Goal: Transaction & Acquisition: Download file/media

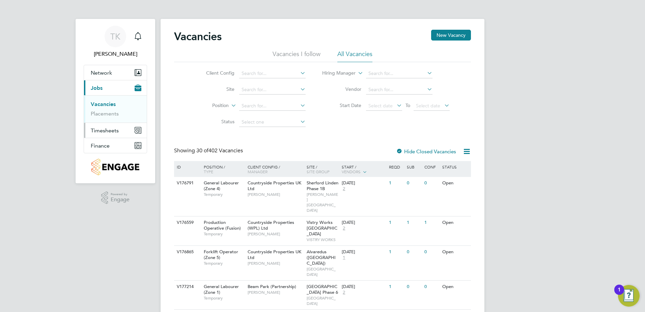
click at [109, 129] on span "Timesheets" at bounding box center [105, 130] width 28 height 6
click at [106, 131] on span "Timesheets" at bounding box center [105, 130] width 28 height 6
click at [107, 120] on link "Timesheets" at bounding box center [105, 119] width 28 height 6
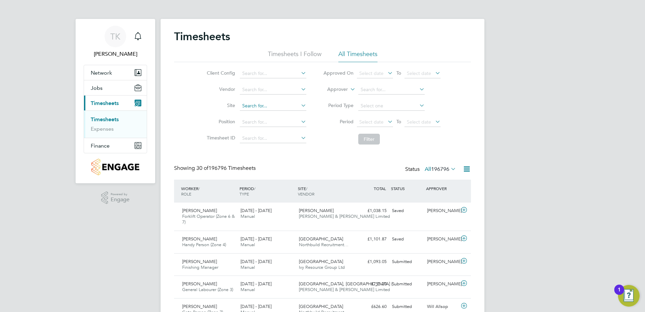
click at [248, 106] on input at bounding box center [273, 105] width 66 height 9
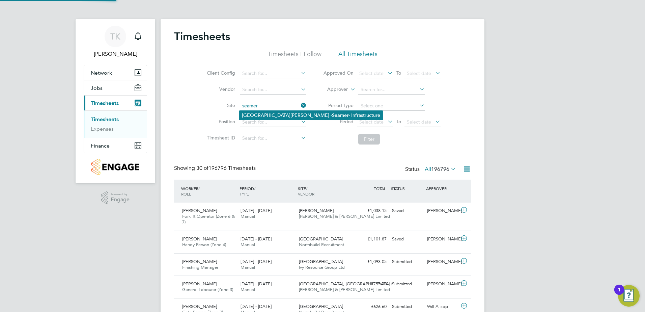
click at [280, 113] on li "Northfield Meadows - Seamer - Infrastructure" at bounding box center [311, 115] width 144 height 9
type input "[GEOGRAPHIC_DATA][PERSON_NAME] - Infrastructure"
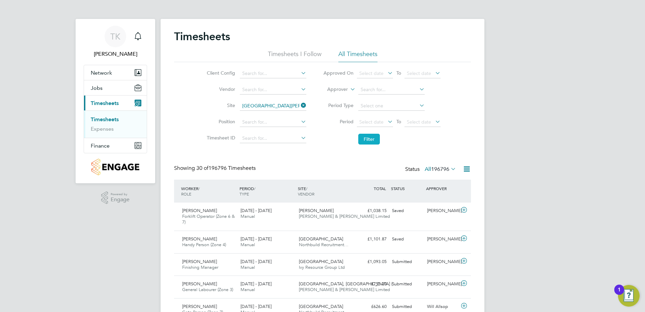
click at [362, 137] on button "Filter" at bounding box center [369, 139] width 22 height 11
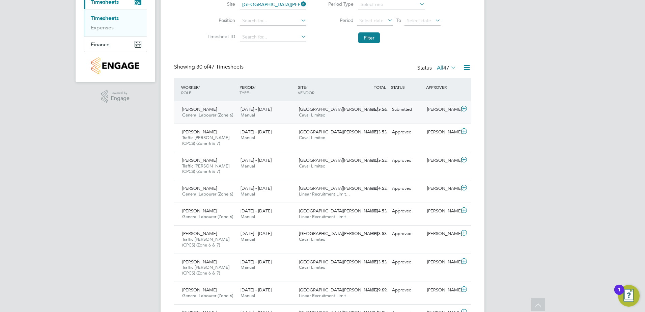
click at [278, 116] on div "28 Jul - 3 Aug 2025 Manual" at bounding box center [267, 112] width 58 height 17
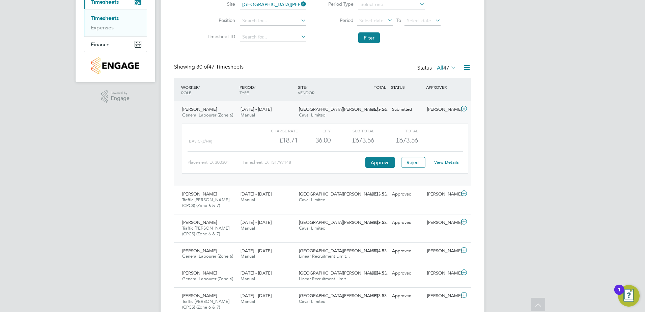
click at [436, 161] on link "View Details" at bounding box center [446, 162] width 25 height 6
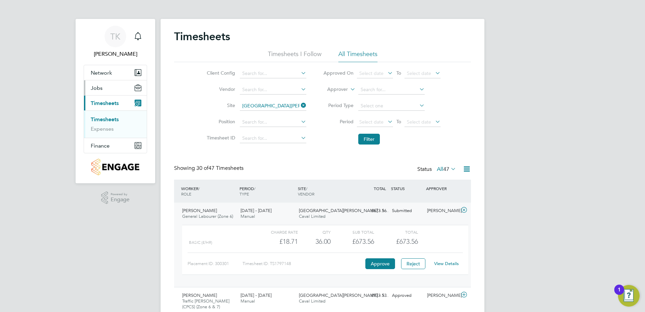
click at [100, 87] on span "Jobs" at bounding box center [97, 88] width 12 height 6
click at [101, 112] on link "Placements" at bounding box center [105, 113] width 28 height 6
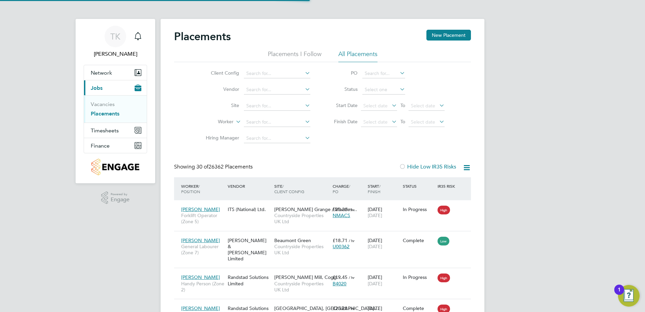
scroll to position [25, 59]
click at [267, 103] on input at bounding box center [277, 105] width 66 height 9
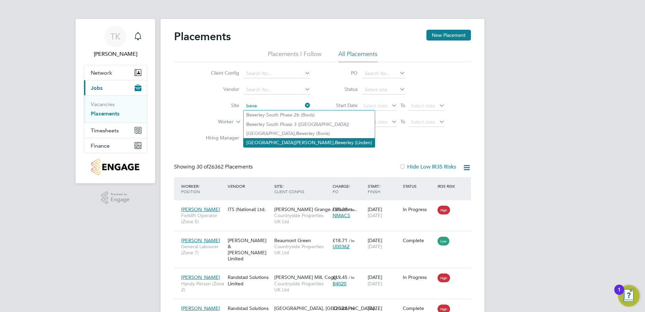
click at [281, 141] on li "Spark Mill Meadows, Beve rley (Linden)" at bounding box center [309, 142] width 131 height 9
type input "[GEOGRAPHIC_DATA][PERSON_NAME][GEOGRAPHIC_DATA] ([GEOGRAPHIC_DATA])"
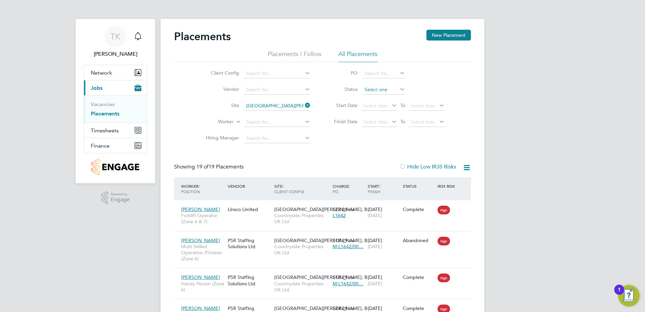
click at [380, 85] on input at bounding box center [383, 89] width 43 height 9
click at [380, 124] on li "In Progress" at bounding box center [384, 125] width 44 height 9
type input "In Progress"
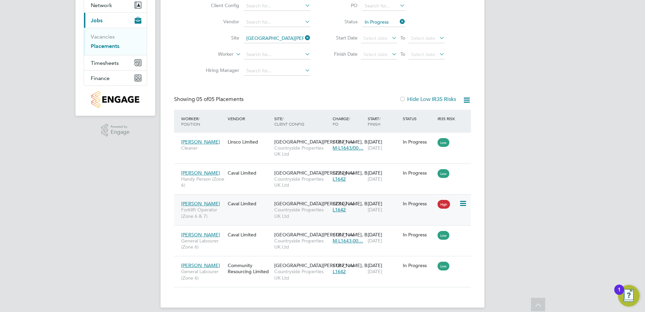
click at [251, 216] on div "David Flintoft Forklift Operator (Zone 6 & 7) Caval Limited Spark Mill Meadows,…" at bounding box center [322, 209] width 297 height 31
click at [356, 219] on div "David Flintoft Forklift Operator (Zone 6 & 7) Caval Limited Spark Mill Meadows,…" at bounding box center [322, 209] width 297 height 31
click at [324, 218] on span "Countryside Properties UK Ltd" at bounding box center [301, 213] width 55 height 12
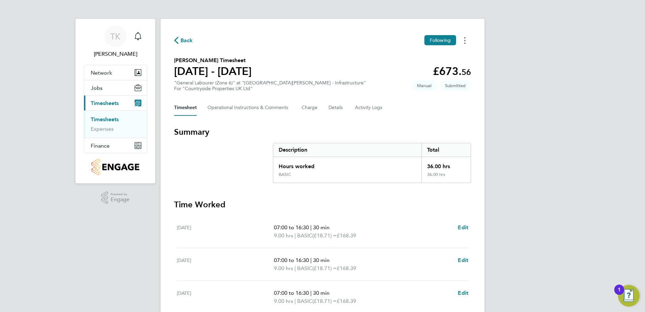
click at [463, 41] on button "Timesheets Menu" at bounding box center [465, 40] width 12 height 10
click at [406, 70] on link "Download timesheet" at bounding box center [430, 68] width 81 height 13
click at [465, 40] on circle "Timesheets Menu" at bounding box center [464, 40] width 1 height 1
click at [428, 69] on link "Download timesheet" at bounding box center [430, 68] width 81 height 13
click at [333, 108] on button "Details" at bounding box center [337, 108] width 16 height 16
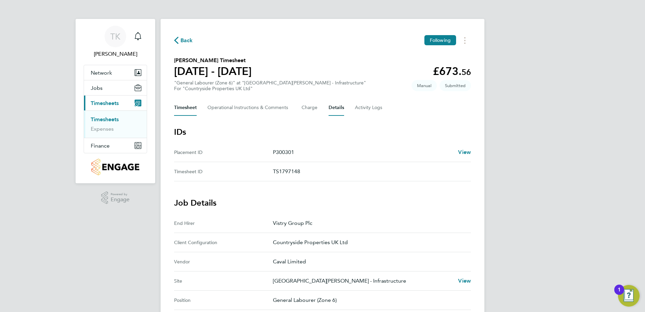
click at [179, 106] on button "Timesheet" at bounding box center [185, 108] width 23 height 16
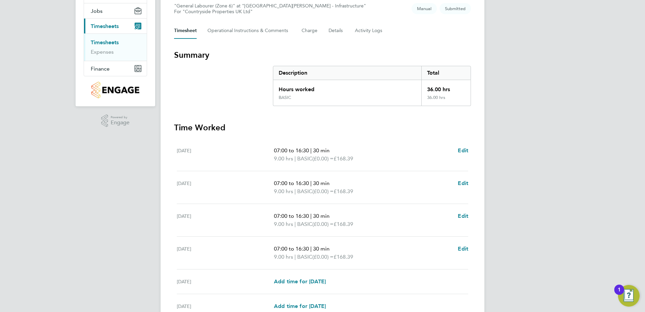
scroll to position [42, 0]
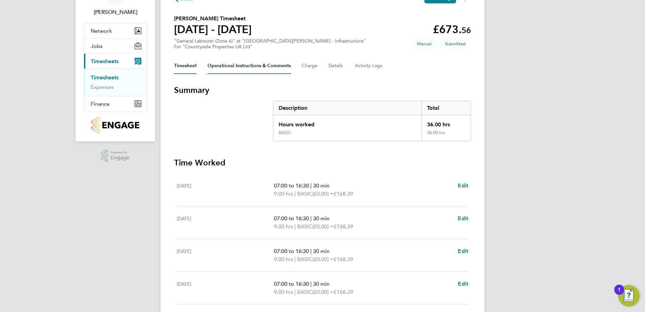
click at [239, 67] on Comments-tab "Operational Instructions & Comments" at bounding box center [249, 66] width 83 height 16
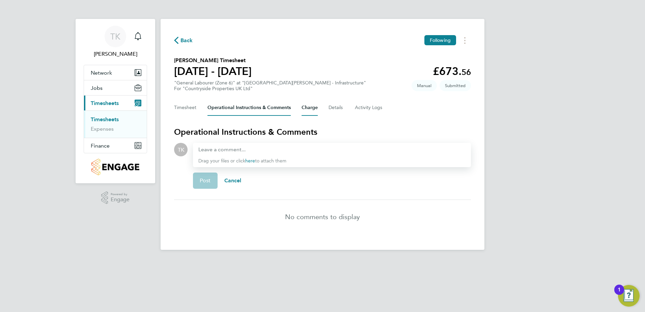
click at [308, 111] on button "Charge" at bounding box center [310, 108] width 16 height 16
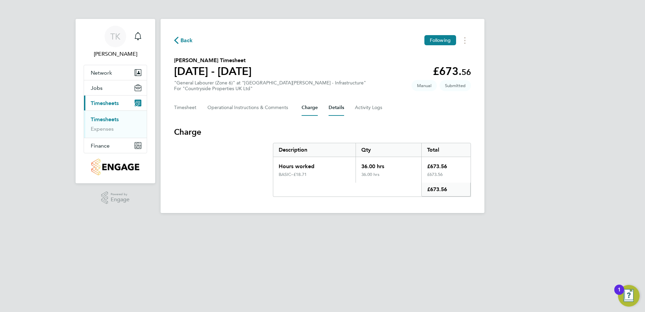
click at [333, 108] on button "Details" at bounding box center [337, 108] width 16 height 16
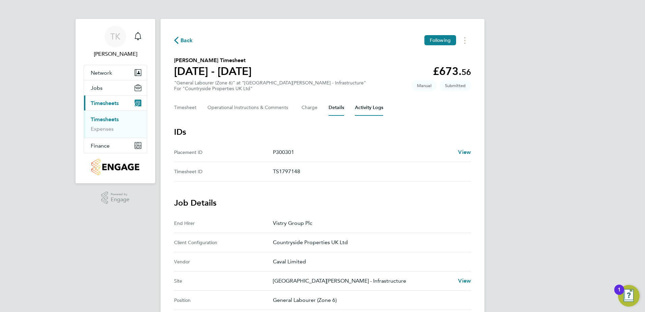
click at [365, 110] on Logs-tab "Activity Logs" at bounding box center [369, 108] width 28 height 16
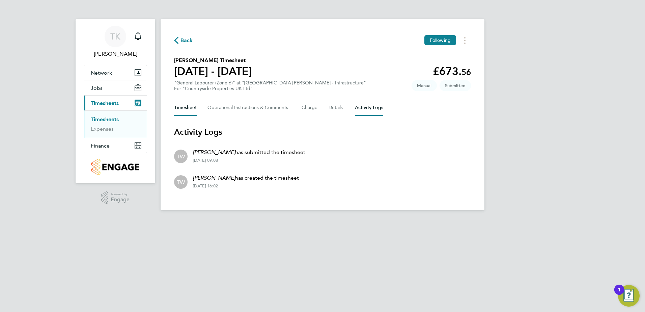
click at [183, 112] on button "Timesheet" at bounding box center [185, 108] width 23 height 16
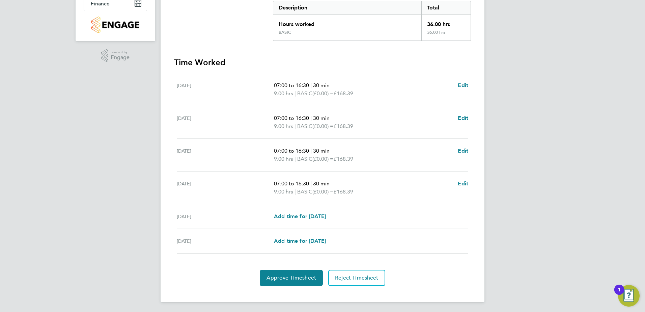
scroll to position [143, 0]
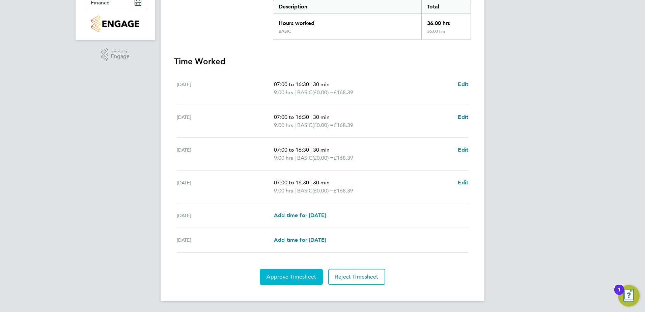
click at [278, 273] on span "Approve Timesheet" at bounding box center [292, 276] width 50 height 7
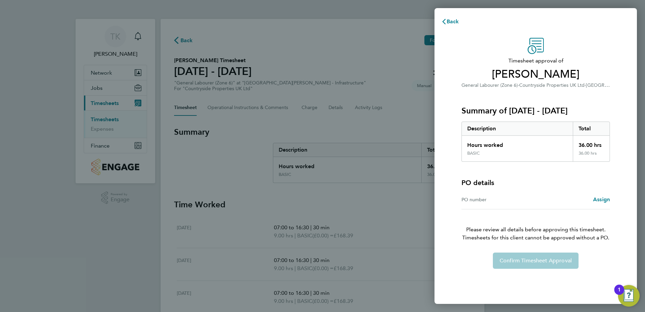
click at [523, 189] on div "PO details PO number Assign" at bounding box center [536, 186] width 148 height 48
click at [603, 197] on span "Assign" at bounding box center [601, 199] width 17 height 6
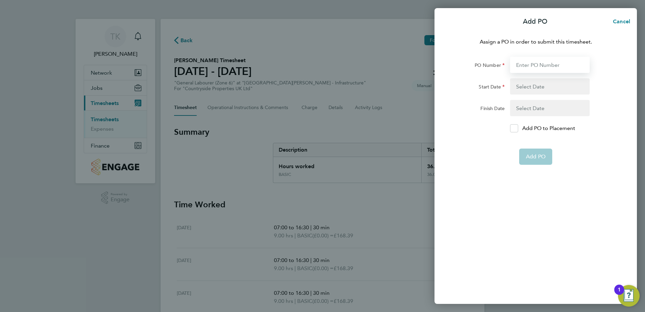
click at [521, 64] on input "PO Number" at bounding box center [550, 65] width 80 height 16
click at [547, 70] on input "PO Number" at bounding box center [550, 65] width 80 height 16
paste input "M-L1741-00933"
type input "M-L1741-00933"
click at [539, 85] on button "button" at bounding box center [550, 86] width 80 height 16
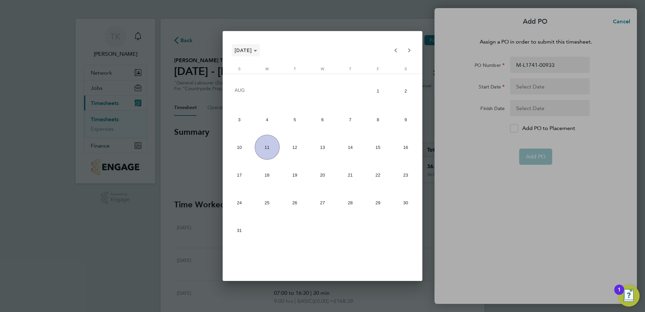
click at [252, 53] on span "Choose month and year" at bounding box center [246, 50] width 28 height 16
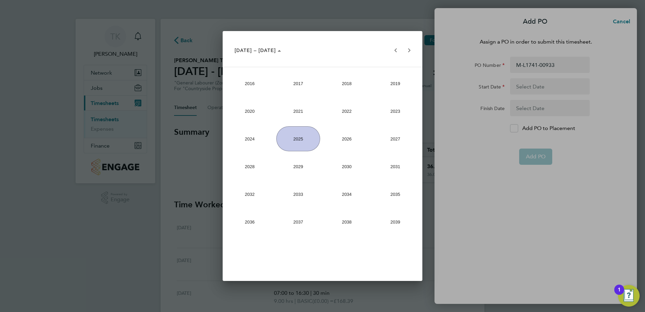
click at [299, 135] on span "2025" at bounding box center [298, 138] width 44 height 25
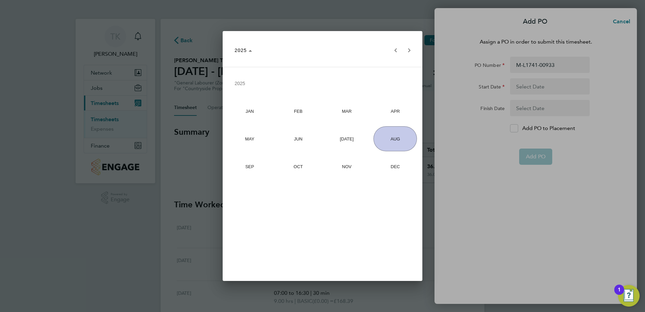
click at [348, 108] on span "MAR" at bounding box center [347, 111] width 44 height 25
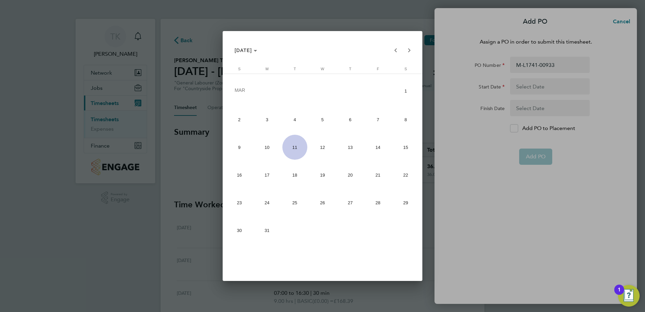
click at [401, 91] on span "1" at bounding box center [405, 91] width 25 height 26
type input "01 Mar 25"
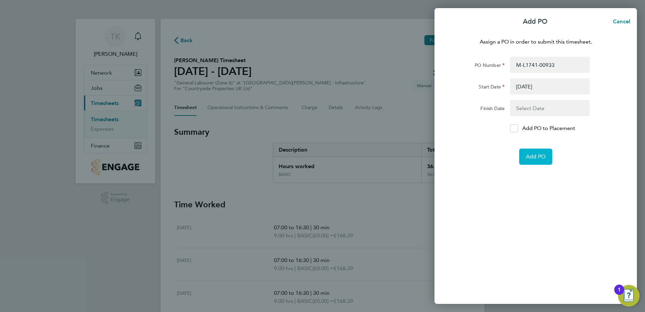
click at [542, 161] on button "Add PO" at bounding box center [535, 156] width 33 height 16
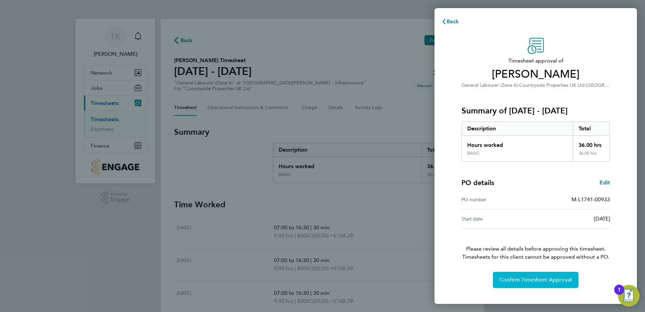
click at [541, 279] on span "Confirm Timesheet Approval" at bounding box center [536, 279] width 72 height 7
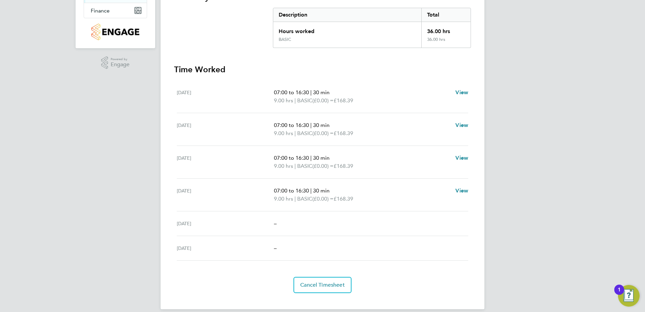
scroll to position [67, 0]
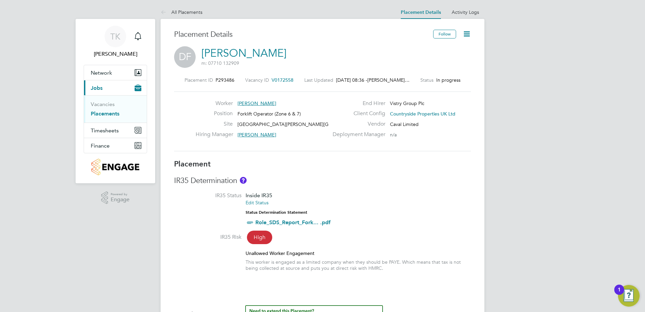
click at [467, 32] on icon at bounding box center [467, 34] width 8 height 8
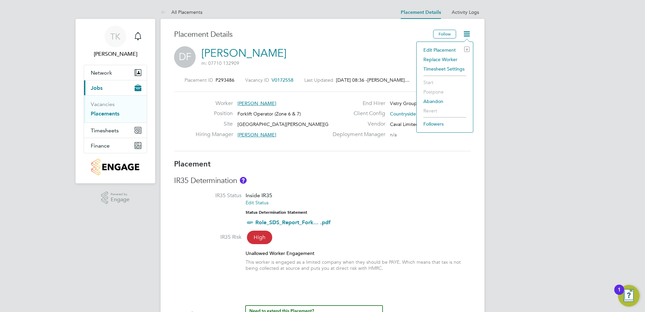
click at [443, 51] on li "Edit Placement e" at bounding box center [445, 49] width 50 height 9
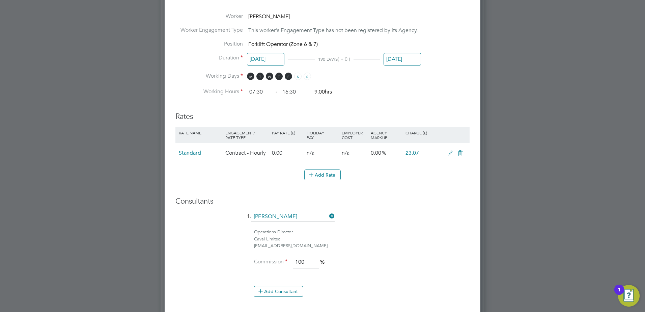
scroll to position [337, 0]
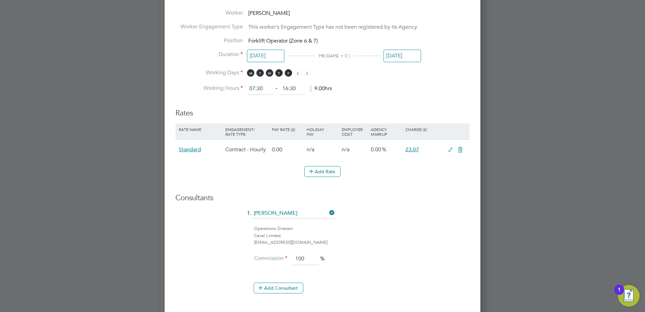
click at [395, 52] on input "[DATE]" at bounding box center [402, 56] width 37 height 12
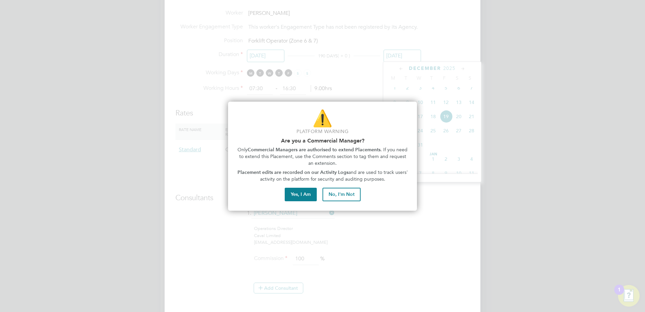
scroll to position [219, 0]
click at [295, 194] on button "Yes, I Am" at bounding box center [301, 194] width 32 height 13
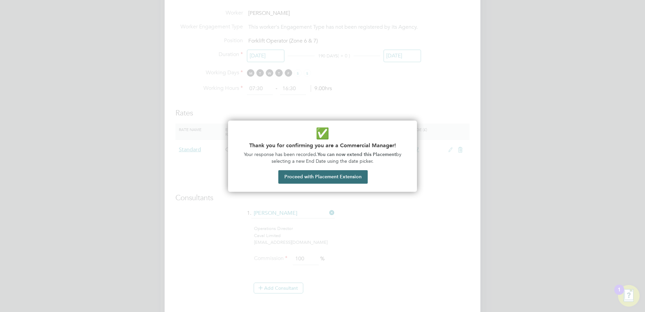
click at [298, 179] on button "Proceed with Placement Extension" at bounding box center [322, 176] width 89 height 13
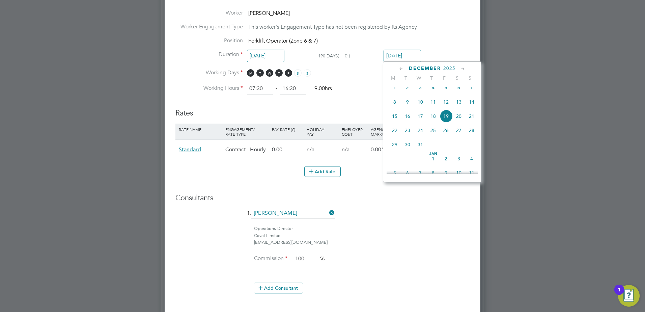
scroll to position [219, 0]
click at [401, 70] on icon at bounding box center [401, 68] width 6 height 7
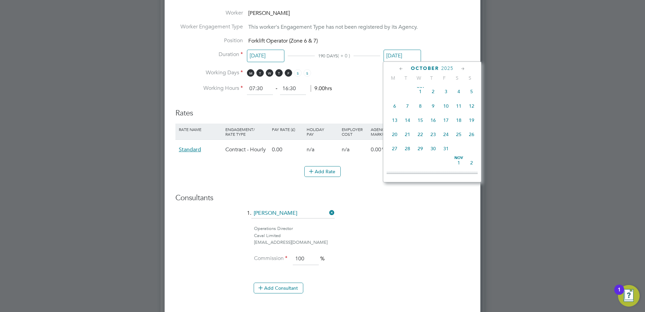
scroll to position [0, 0]
click at [401, 70] on icon at bounding box center [401, 68] width 6 height 7
click at [462, 67] on icon at bounding box center [463, 68] width 6 height 7
click at [445, 93] on span "[DATE]" at bounding box center [446, 91] width 13 height 13
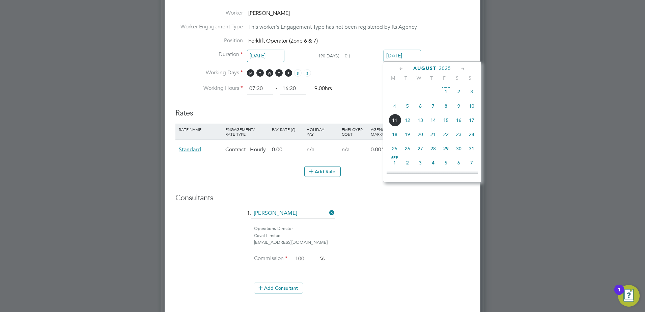
type input "[DATE]"
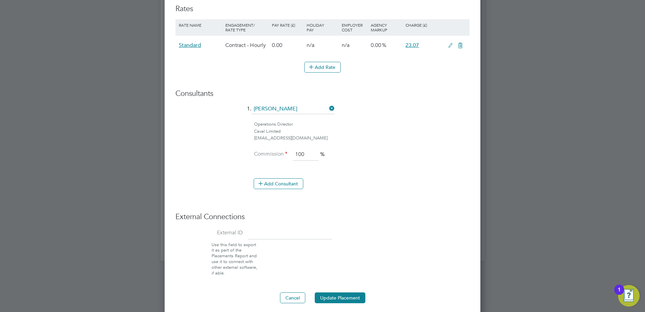
scroll to position [446, 0]
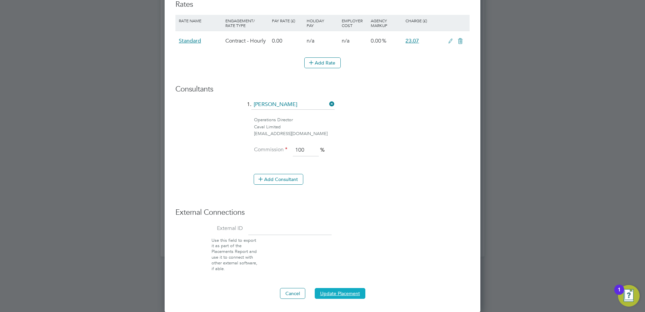
click at [344, 294] on button "Update Placement" at bounding box center [340, 293] width 51 height 11
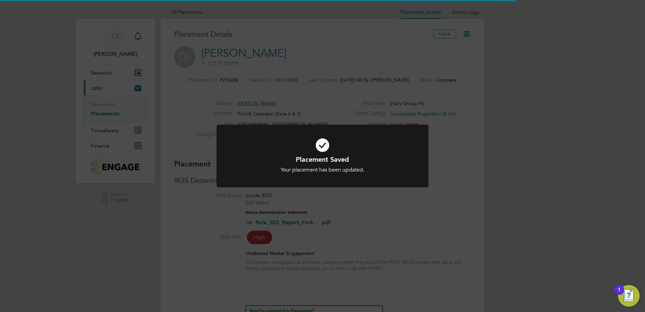
click at [358, 216] on div "Placement Saved Your placement has been updated. Cancel Okay" at bounding box center [322, 156] width 645 height 312
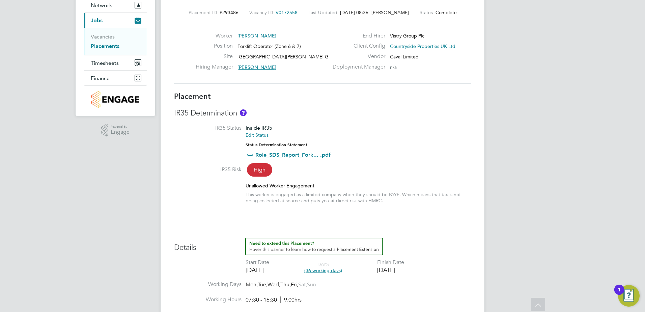
scroll to position [0, 0]
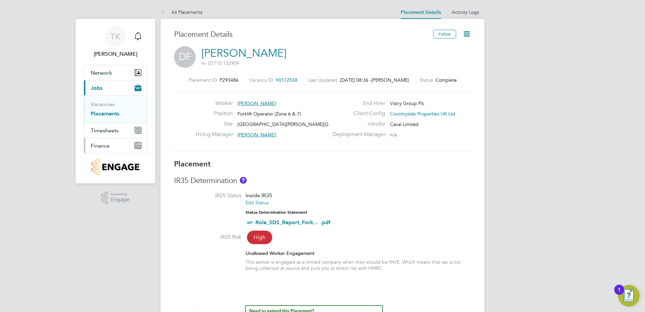
click at [108, 145] on span "Finance" at bounding box center [100, 145] width 19 height 6
click at [112, 133] on link "Invoices & Credit Notes" at bounding box center [112, 137] width 42 height 13
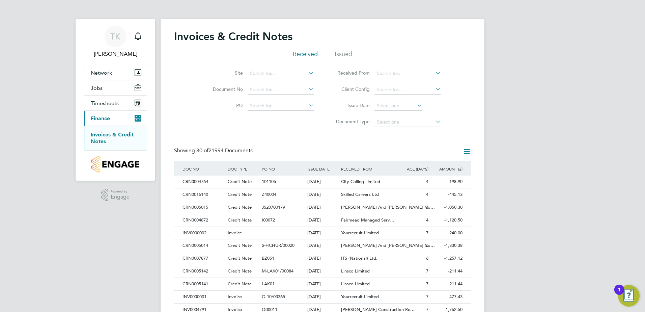
scroll to position [13, 46]
click at [257, 72] on input at bounding box center [281, 73] width 66 height 9
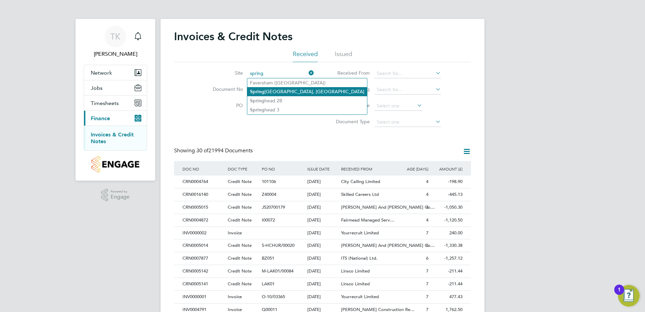
click at [278, 92] on li "[GEOGRAPHIC_DATA], [GEOGRAPHIC_DATA]" at bounding box center [307, 91] width 120 height 9
type input "[GEOGRAPHIC_DATA], [GEOGRAPHIC_DATA]"
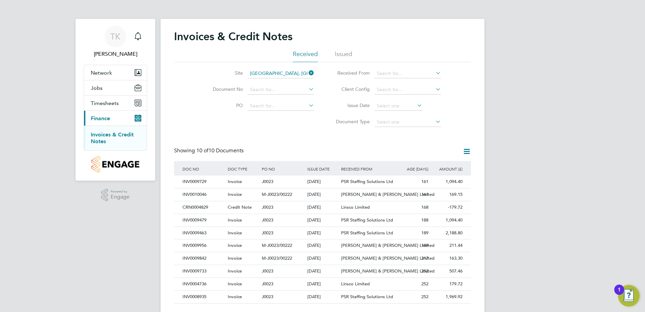
click at [307, 72] on icon at bounding box center [307, 72] width 0 height 9
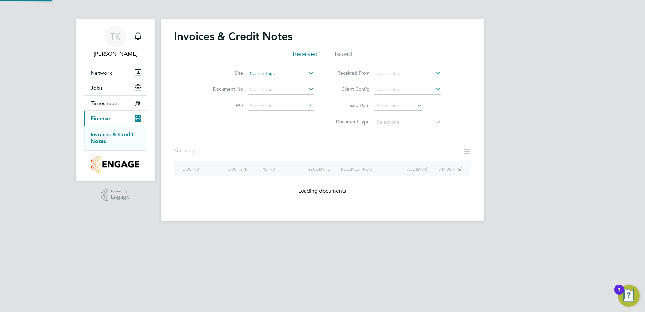
click at [297, 74] on input at bounding box center [281, 73] width 66 height 9
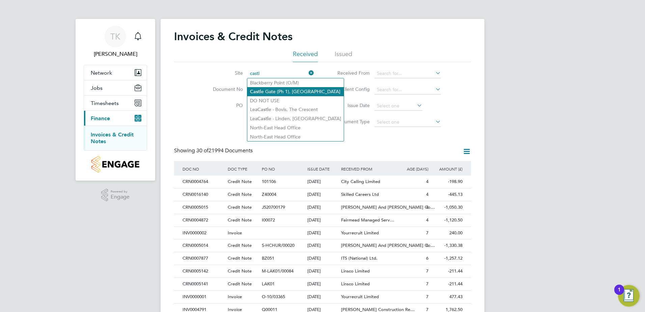
click at [289, 88] on li "Castl e Gate (Ph 1), [GEOGRAPHIC_DATA]" at bounding box center [295, 91] width 97 height 9
type input "[GEOGRAPHIC_DATA] (Ph 1), [GEOGRAPHIC_DATA]"
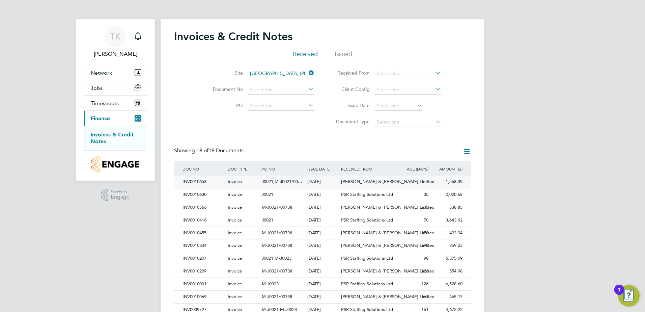
click at [327, 183] on div "[DATE]" at bounding box center [323, 181] width 34 height 12
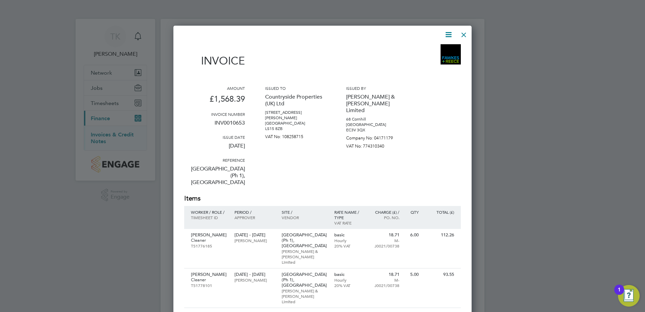
click at [452, 30] on icon at bounding box center [448, 34] width 8 height 8
click at [437, 49] on li "Download Invoice" at bounding box center [428, 50] width 47 height 9
click at [465, 32] on div at bounding box center [464, 33] width 12 height 12
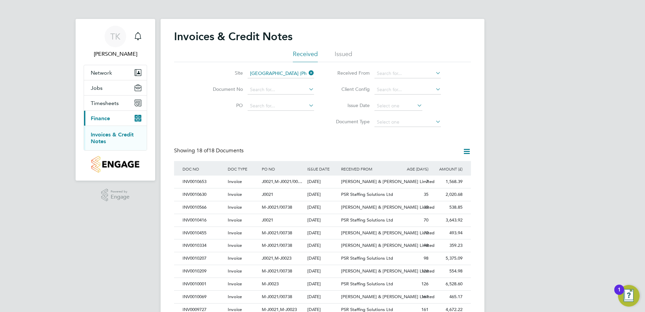
click at [307, 72] on icon at bounding box center [307, 72] width 0 height 9
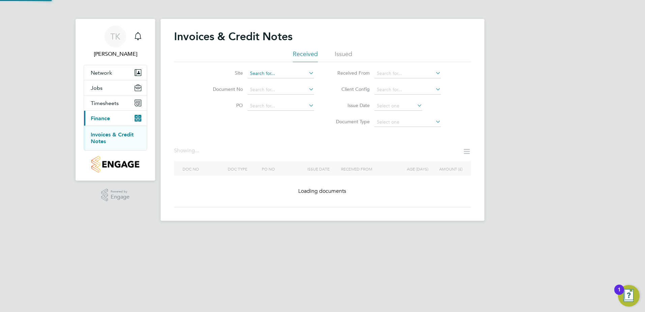
click at [269, 75] on input at bounding box center [281, 73] width 66 height 9
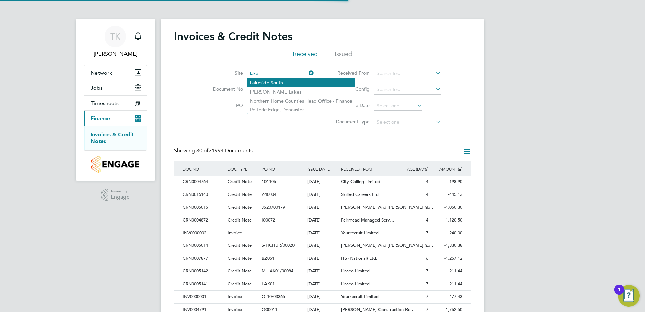
scroll to position [13, 46]
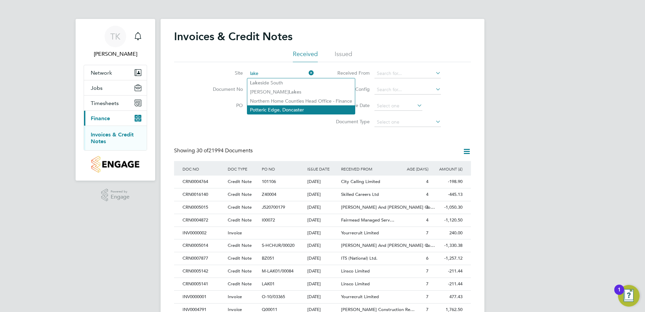
click at [267, 106] on li "Potteric Edge, Doncaster" at bounding box center [301, 109] width 108 height 9
type input "Potteric Edge, Doncaster"
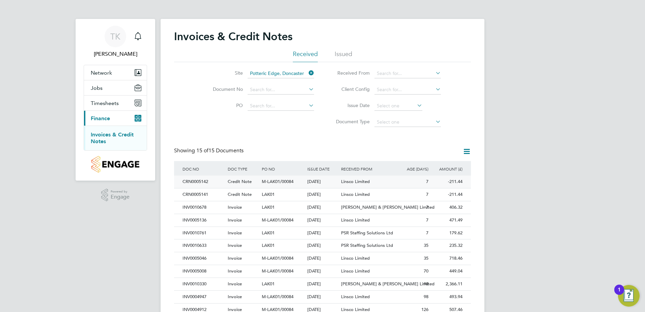
click at [363, 181] on span "Linsco Limited" at bounding box center [355, 182] width 29 height 6
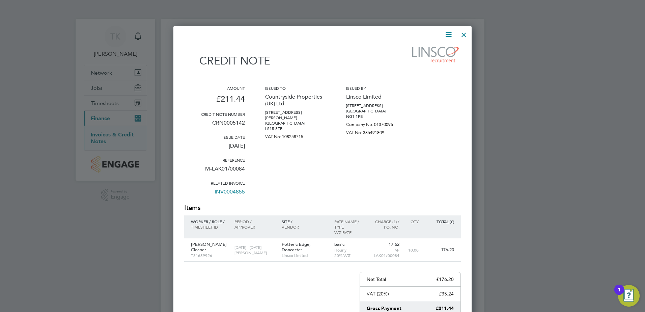
click at [450, 35] on icon at bounding box center [448, 34] width 8 height 8
click at [434, 50] on li "Download Credit Note" at bounding box center [422, 50] width 57 height 9
click at [463, 37] on div at bounding box center [464, 33] width 12 height 12
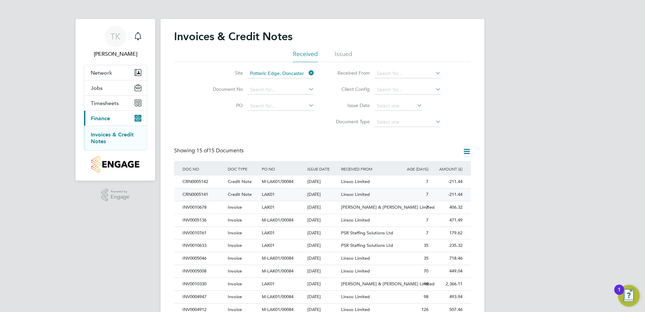
click at [348, 192] on span "Linsco Limited" at bounding box center [355, 194] width 29 height 6
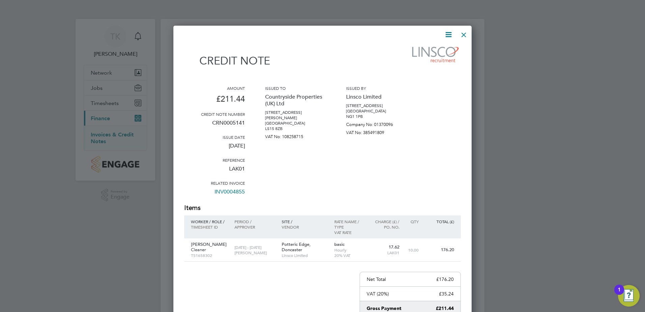
click at [451, 34] on icon at bounding box center [448, 34] width 8 height 8
click at [440, 48] on li "Download Credit Note" at bounding box center [422, 50] width 57 height 9
click at [505, 242] on div at bounding box center [322, 156] width 645 height 312
click at [464, 32] on div at bounding box center [464, 33] width 12 height 12
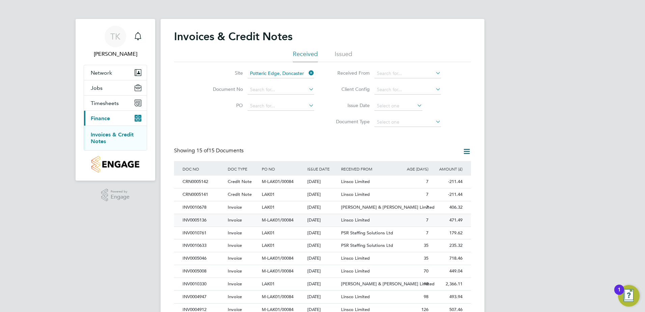
click at [348, 217] on div "Linsco Limited" at bounding box center [367, 220] width 57 height 12
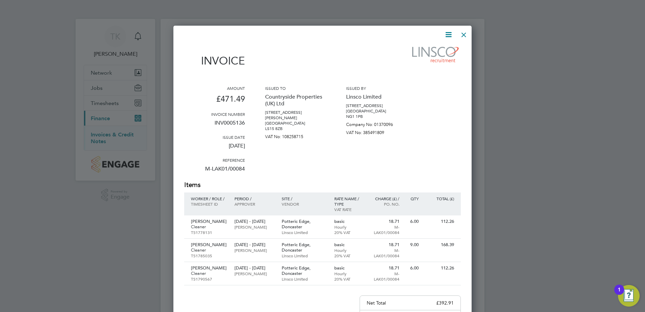
click at [449, 35] on icon at bounding box center [448, 34] width 8 height 8
click at [433, 50] on li "Download Invoice" at bounding box center [428, 50] width 47 height 9
click at [463, 33] on div at bounding box center [464, 33] width 12 height 12
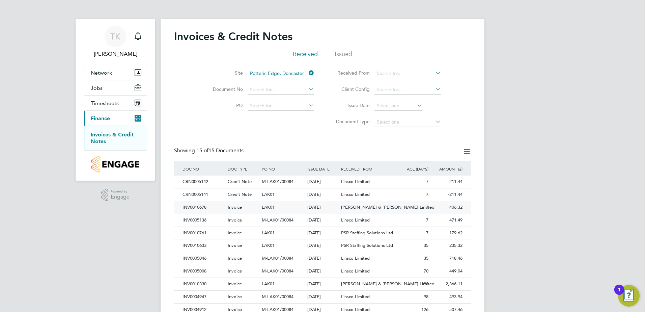
click at [346, 206] on span "[PERSON_NAME] & [PERSON_NAME] Limited" at bounding box center [387, 207] width 93 height 6
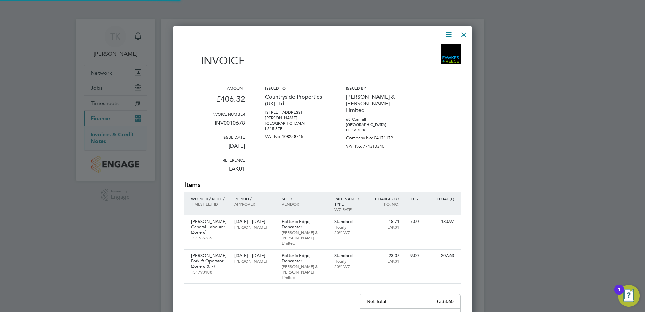
scroll to position [388, 299]
click at [447, 34] on icon at bounding box center [448, 34] width 8 height 8
click at [434, 49] on li "Download Invoice" at bounding box center [428, 50] width 47 height 9
click at [466, 36] on div at bounding box center [464, 33] width 12 height 12
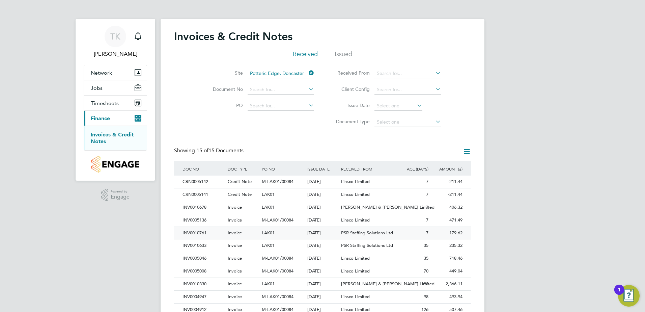
click at [349, 231] on span "PSR Staffing Solutions Ltd" at bounding box center [367, 233] width 52 height 6
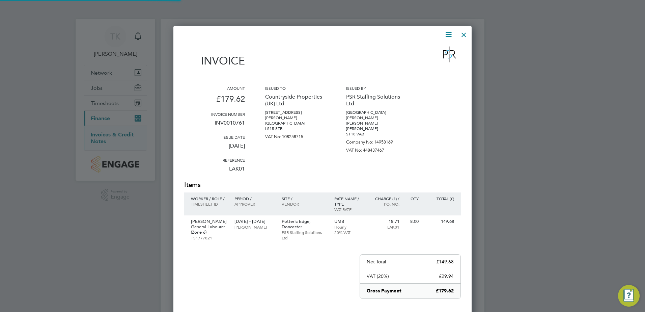
scroll to position [359, 299]
click at [449, 35] on icon at bounding box center [448, 34] width 8 height 8
click at [435, 51] on li "Download Invoice" at bounding box center [428, 50] width 47 height 9
click at [465, 35] on div at bounding box center [464, 33] width 12 height 12
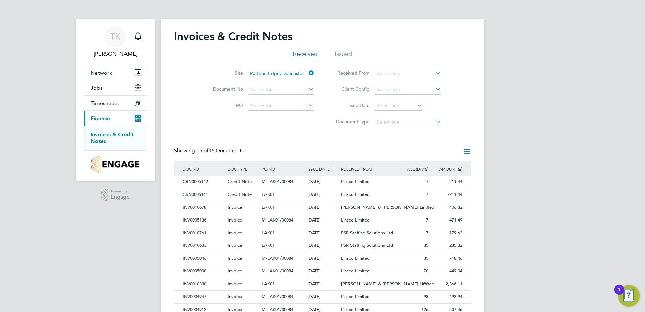
click at [307, 73] on icon at bounding box center [307, 72] width 0 height 9
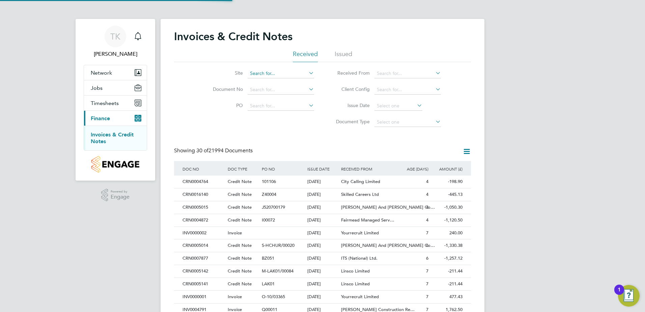
scroll to position [13, 57]
click at [267, 74] on input at bounding box center [281, 73] width 66 height 9
click at [267, 79] on li "[GEOGRAPHIC_DATA][PERSON_NAME] - Seam er - Infrastructure" at bounding box center [319, 82] width 145 height 9
type input "[GEOGRAPHIC_DATA][PERSON_NAME] - Infrastructure"
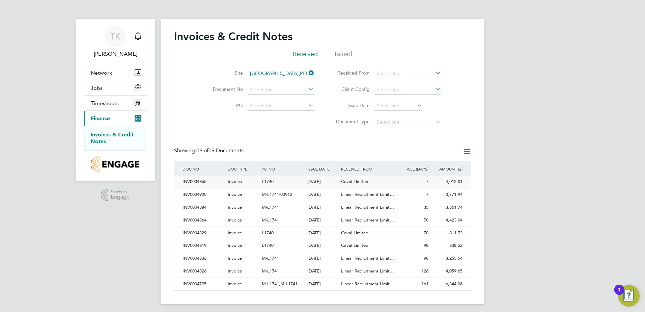
click at [347, 182] on span "Caval Limited" at bounding box center [354, 182] width 27 height 6
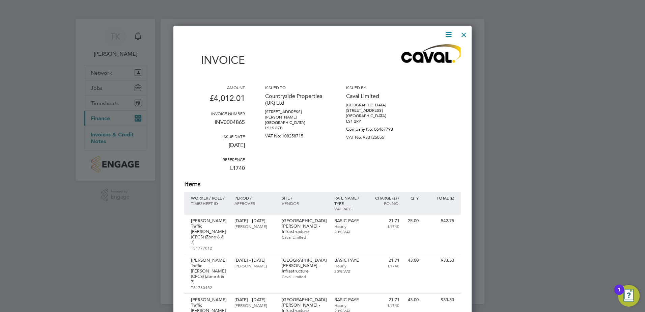
click at [450, 33] on icon at bounding box center [448, 34] width 8 height 8
click at [429, 49] on li "Download Invoice" at bounding box center [428, 50] width 47 height 9
click at [523, 235] on div at bounding box center [322, 156] width 645 height 312
click at [465, 35] on div at bounding box center [464, 33] width 12 height 12
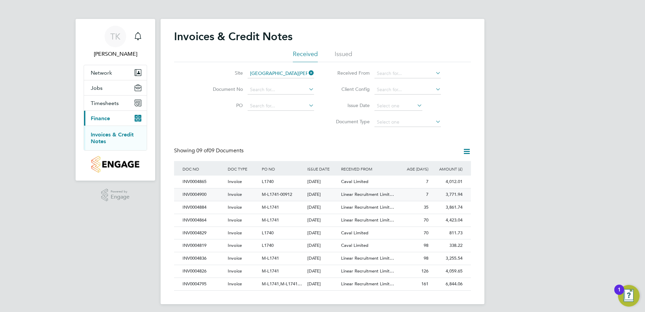
click at [352, 195] on span "Linear Recruitment Limit…" at bounding box center [367, 194] width 53 height 6
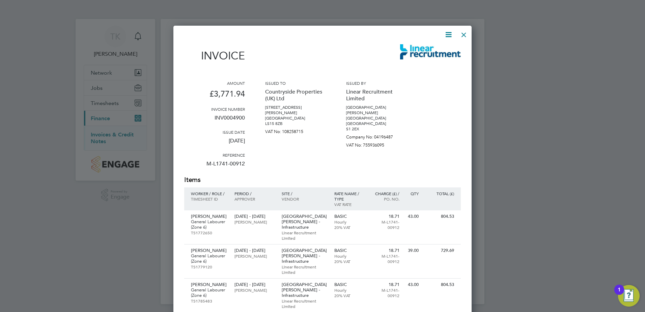
click at [449, 35] on icon at bounding box center [448, 34] width 8 height 8
click at [435, 48] on li "Download Invoice" at bounding box center [428, 50] width 47 height 9
click at [517, 253] on div at bounding box center [322, 156] width 645 height 312
click at [464, 32] on div at bounding box center [464, 33] width 12 height 12
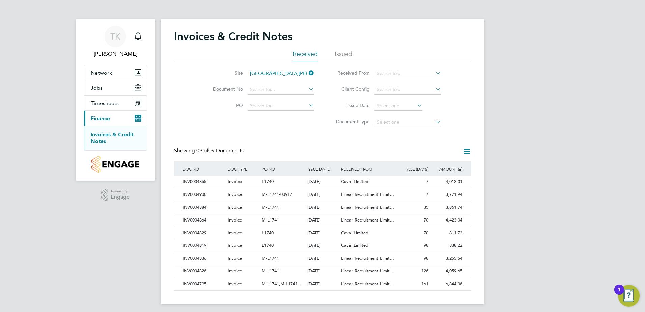
click at [307, 73] on icon at bounding box center [307, 72] width 0 height 9
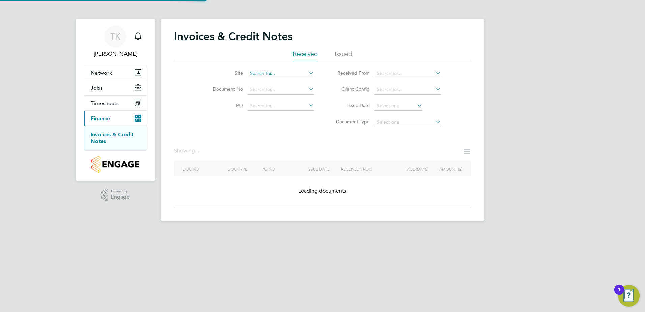
click at [275, 72] on input at bounding box center [281, 73] width 66 height 9
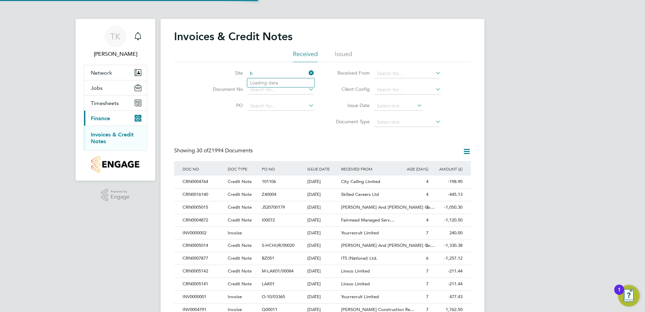
scroll to position [13, 46]
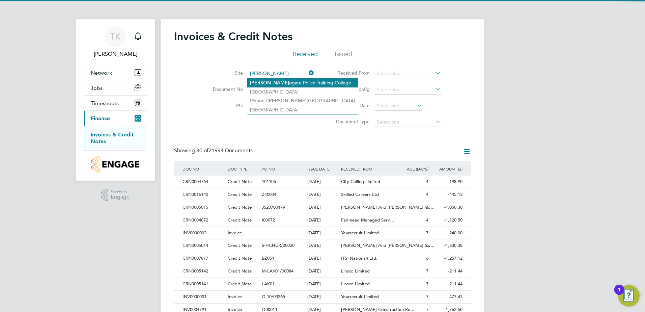
click at [275, 83] on li "[PERSON_NAME] ogate Police Training College" at bounding box center [302, 82] width 111 height 9
type input "Harrogate Police Training College"
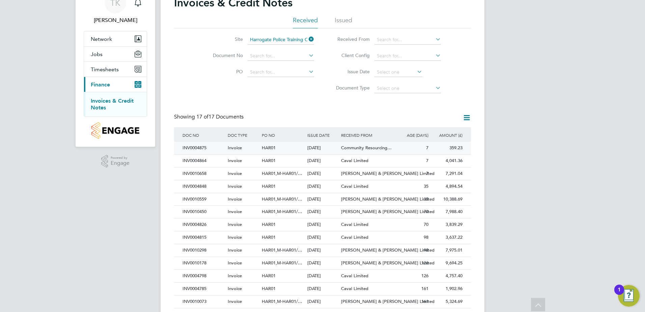
click at [359, 148] on span "Community Resourcing…" at bounding box center [366, 148] width 51 height 6
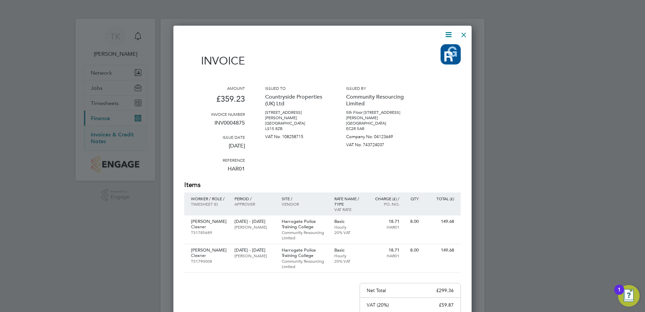
click at [446, 33] on icon at bounding box center [448, 34] width 8 height 8
click at [428, 48] on li "Download Invoice" at bounding box center [428, 50] width 47 height 9
click at [505, 238] on div at bounding box center [322, 156] width 645 height 312
click at [464, 32] on div at bounding box center [464, 33] width 12 height 12
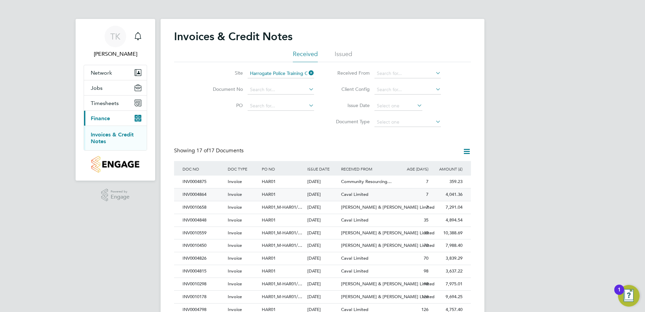
click at [350, 194] on span "Caval Limited" at bounding box center [354, 194] width 27 height 6
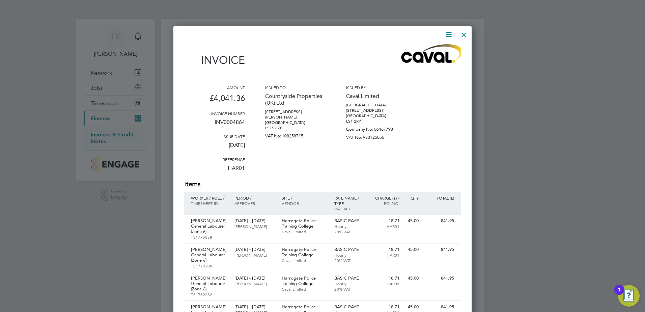
click at [450, 34] on icon at bounding box center [448, 34] width 8 height 8
click at [437, 47] on li "Download Invoice" at bounding box center [428, 50] width 47 height 9
click at [507, 285] on div at bounding box center [322, 156] width 645 height 312
click at [467, 31] on div at bounding box center [464, 33] width 12 height 12
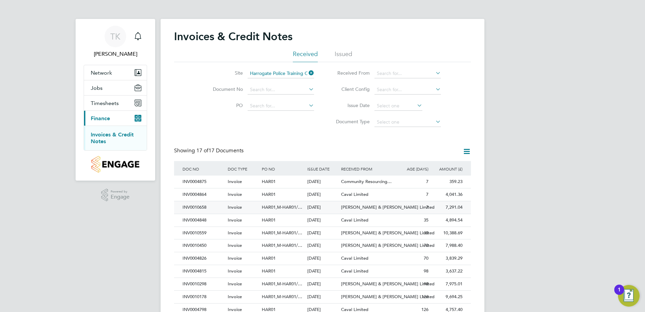
click at [355, 208] on span "[PERSON_NAME] & [PERSON_NAME] Limited" at bounding box center [387, 207] width 93 height 6
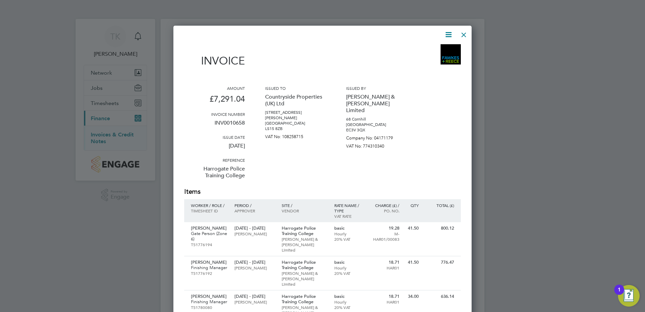
click at [449, 37] on icon at bounding box center [448, 34] width 8 height 8
click at [431, 48] on li "Download Invoice" at bounding box center [428, 50] width 47 height 9
click at [516, 265] on div at bounding box center [322, 156] width 645 height 312
click at [463, 36] on div at bounding box center [464, 33] width 12 height 12
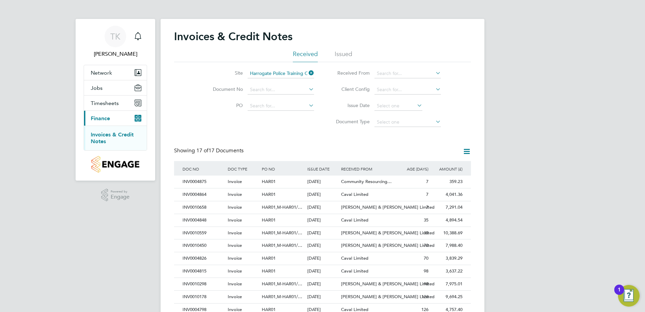
click at [307, 73] on icon at bounding box center [307, 72] width 0 height 9
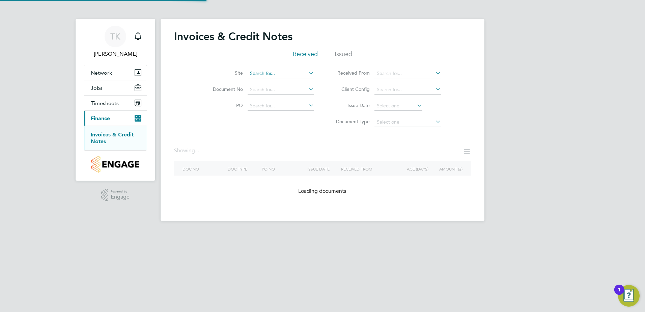
click at [257, 72] on input at bounding box center [281, 73] width 66 height 9
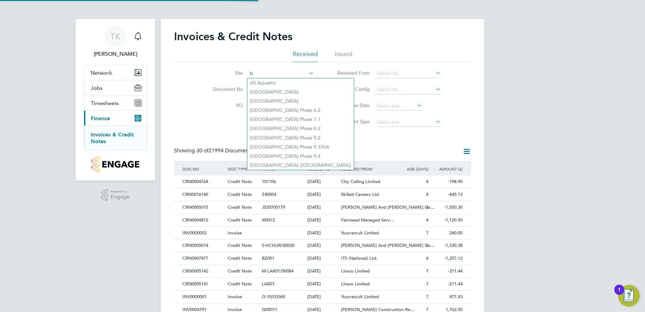
scroll to position [13, 46]
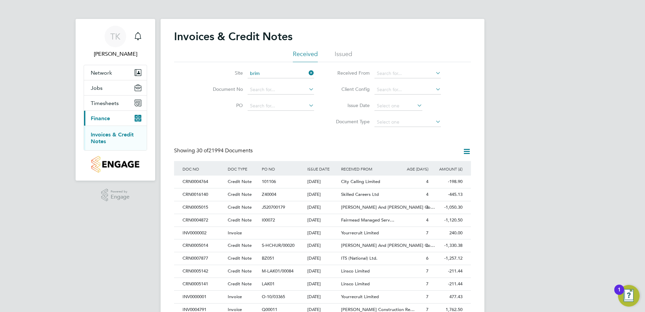
click at [284, 81] on li "Brim [GEOGRAPHIC_DATA]" at bounding box center [280, 82] width 67 height 9
type input "[GEOGRAPHIC_DATA]"
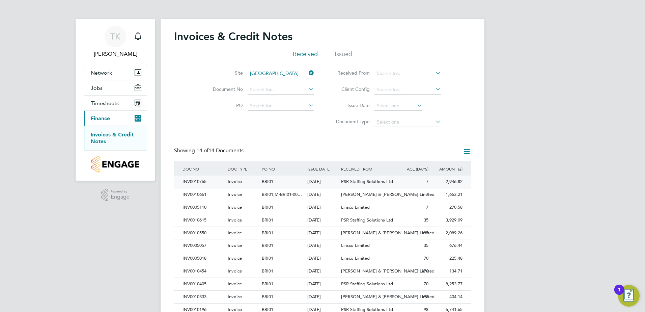
click at [362, 181] on span "PSR Staffing Solutions Ltd" at bounding box center [367, 182] width 52 height 6
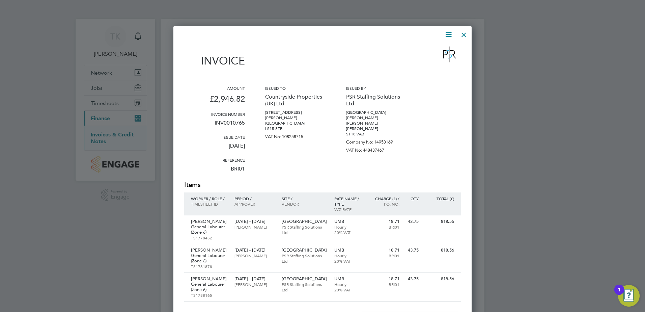
click at [446, 34] on icon at bounding box center [448, 34] width 8 height 8
click at [428, 48] on li "Download Invoice" at bounding box center [428, 50] width 47 height 9
click at [466, 33] on div at bounding box center [464, 33] width 12 height 12
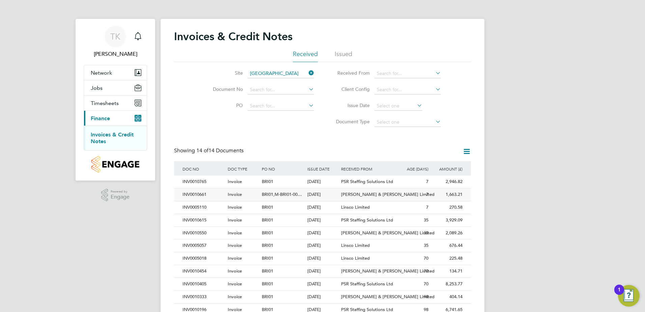
click at [353, 197] on span "[PERSON_NAME] & [PERSON_NAME] Limited" at bounding box center [387, 194] width 93 height 6
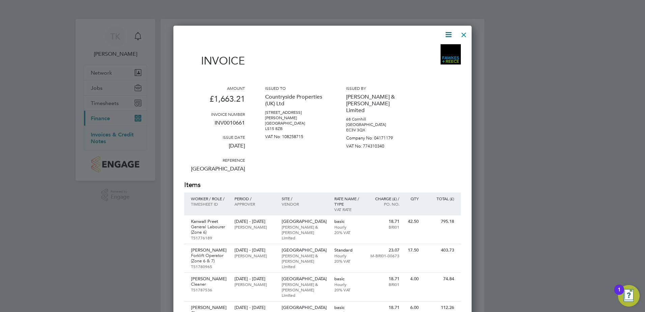
click at [448, 33] on icon at bounding box center [448, 34] width 8 height 8
click at [419, 51] on li "Download Invoice" at bounding box center [428, 50] width 47 height 9
click at [462, 34] on div at bounding box center [464, 33] width 12 height 12
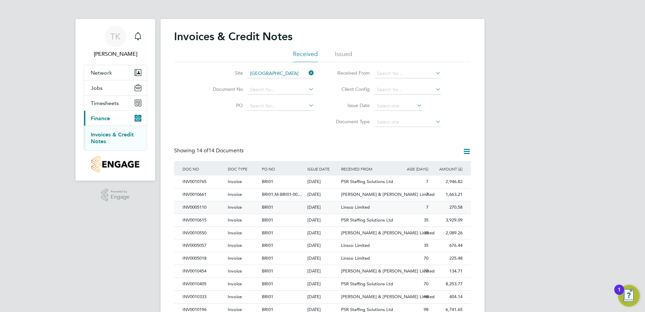
click at [344, 207] on span "Linsco Limited" at bounding box center [355, 207] width 29 height 6
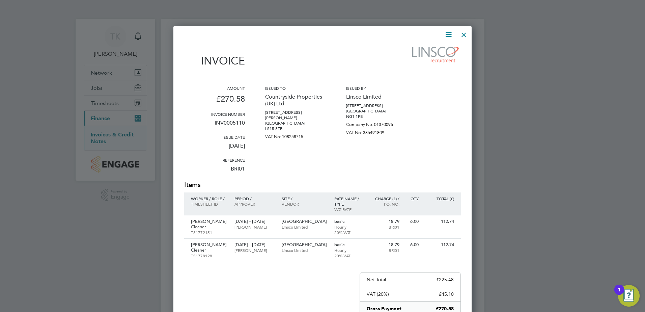
click at [446, 34] on icon at bounding box center [448, 34] width 8 height 8
click at [436, 50] on li "Download Invoice" at bounding box center [428, 50] width 47 height 9
click at [503, 272] on div at bounding box center [322, 156] width 645 height 312
click at [462, 30] on div at bounding box center [464, 33] width 12 height 12
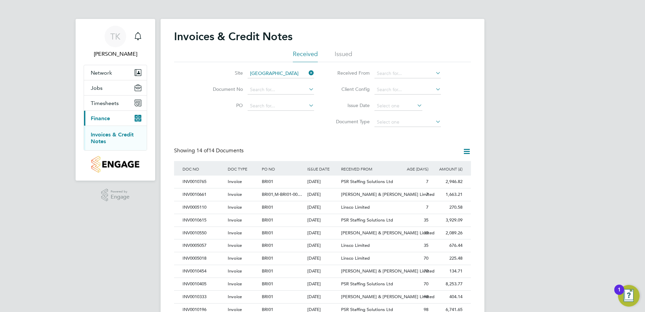
click at [307, 74] on icon at bounding box center [307, 72] width 0 height 9
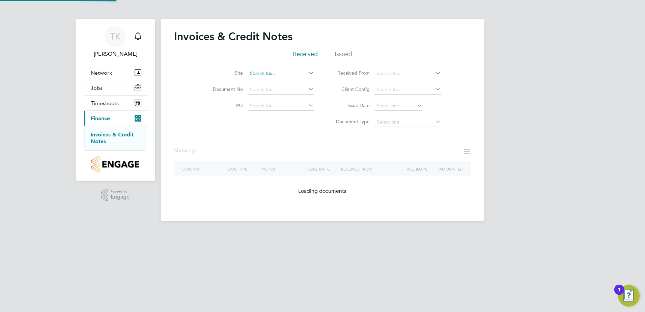
click at [273, 74] on input at bounding box center [281, 73] width 66 height 9
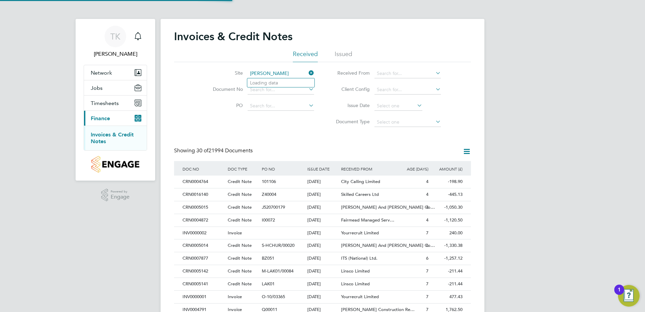
scroll to position [13, 46]
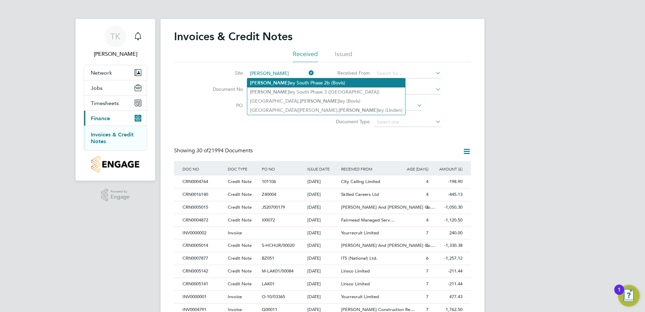
click at [275, 83] on li "[PERSON_NAME] South Phase 2b (Bovis)" at bounding box center [326, 82] width 158 height 9
type input "Beverley South Phase 2b (Bovis)"
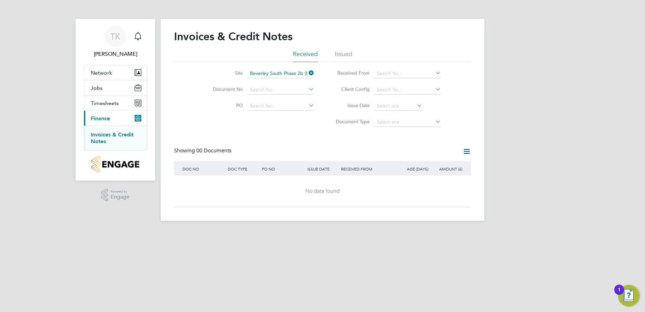
click at [307, 73] on icon at bounding box center [307, 72] width 0 height 9
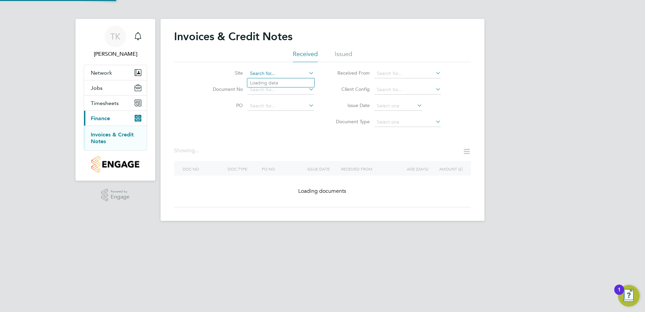
click at [288, 75] on input at bounding box center [281, 73] width 66 height 9
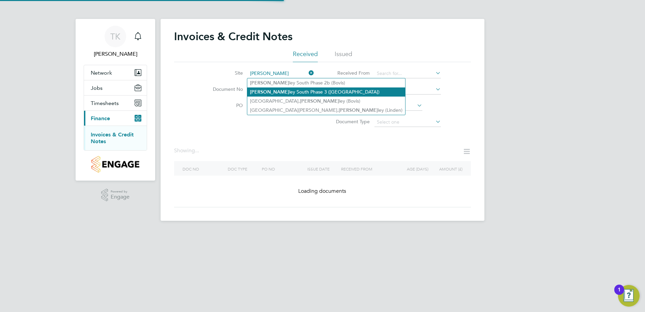
click at [278, 90] on li "[PERSON_NAME] South Phase 3 ([GEOGRAPHIC_DATA])" at bounding box center [326, 91] width 158 height 9
type input "Beverley South Phase 3 ([GEOGRAPHIC_DATA])"
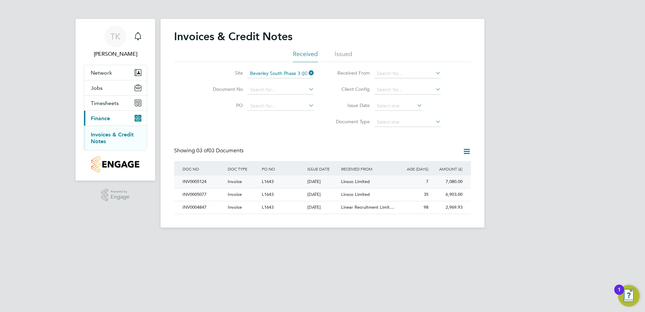
click at [365, 180] on span "Linsco Limited" at bounding box center [355, 182] width 29 height 6
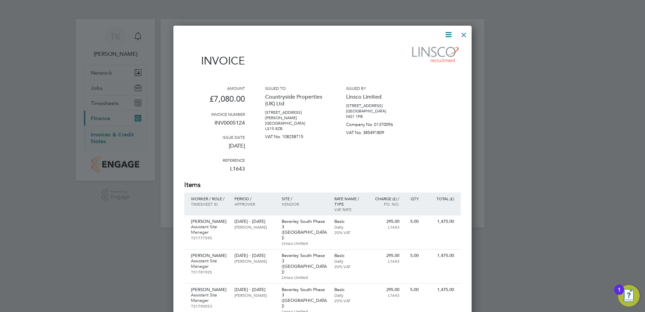
click at [447, 32] on icon at bounding box center [448, 34] width 8 height 8
click at [420, 49] on li "Download Invoice" at bounding box center [428, 50] width 47 height 9
click at [465, 35] on div at bounding box center [464, 33] width 12 height 12
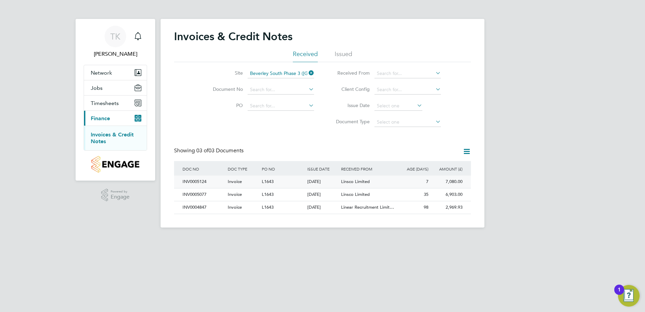
click at [322, 181] on div "[DATE]" at bounding box center [323, 181] width 34 height 12
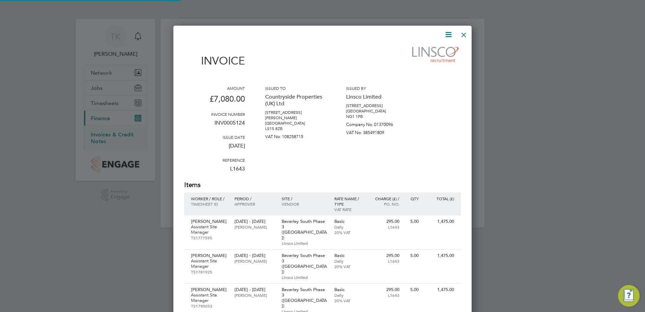
scroll to position [445, 299]
click at [466, 33] on div at bounding box center [464, 33] width 12 height 12
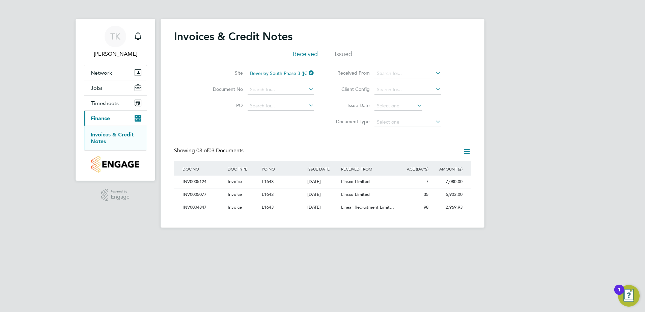
click at [307, 72] on icon at bounding box center [307, 72] width 0 height 9
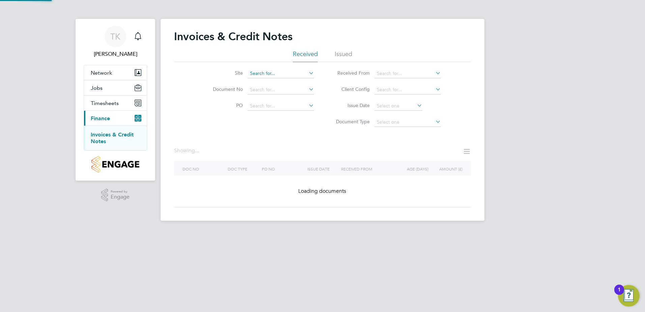
click at [271, 76] on input at bounding box center [281, 73] width 66 height 9
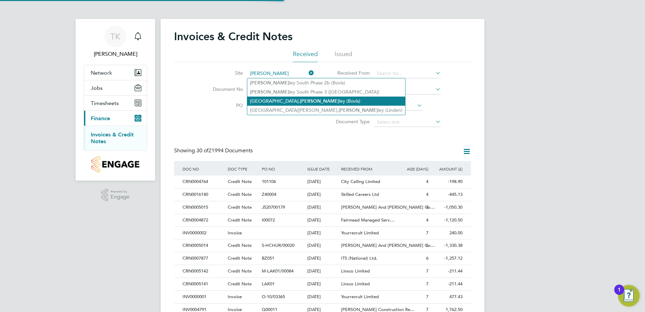
scroll to position [13, 57]
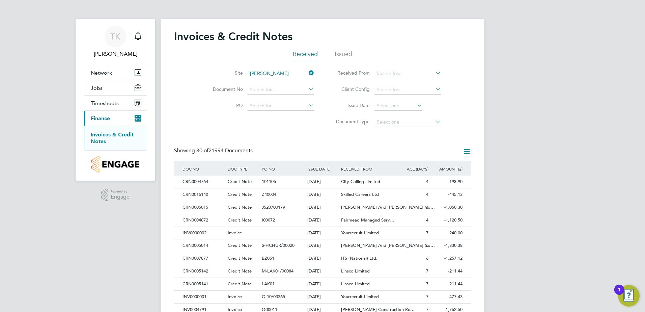
click at [289, 110] on li "[GEOGRAPHIC_DATA][PERSON_NAME], [PERSON_NAME] ([GEOGRAPHIC_DATA])" at bounding box center [326, 110] width 158 height 9
type input "[GEOGRAPHIC_DATA][PERSON_NAME][GEOGRAPHIC_DATA] ([GEOGRAPHIC_DATA])"
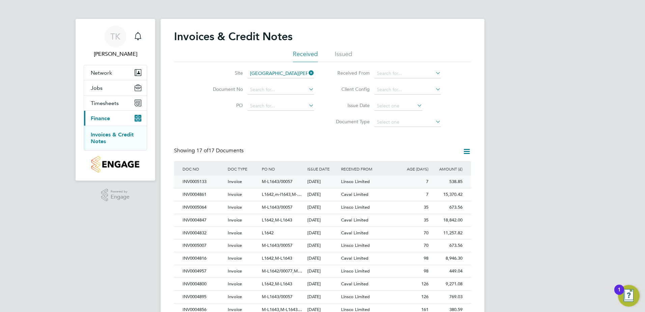
click at [389, 179] on div "Linsco Limited" at bounding box center [367, 181] width 57 height 12
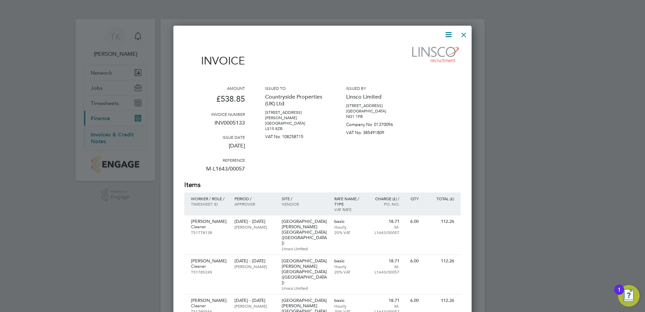
click at [450, 33] on icon at bounding box center [448, 34] width 8 height 8
click at [435, 50] on li "Download Invoice" at bounding box center [428, 50] width 47 height 9
click at [463, 33] on div at bounding box center [464, 33] width 12 height 12
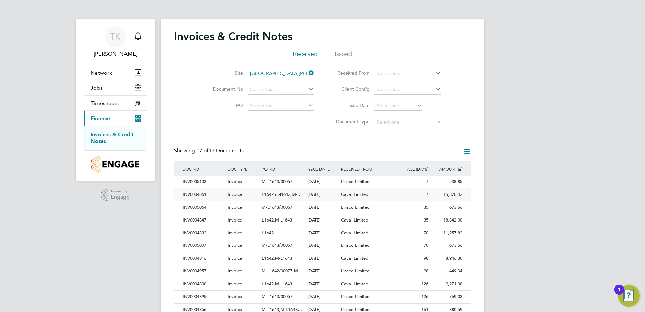
click at [359, 192] on span "Caval Limited" at bounding box center [354, 194] width 27 height 6
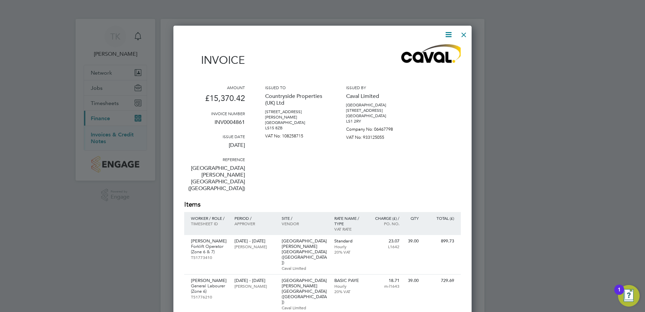
click at [445, 35] on icon at bounding box center [448, 34] width 8 height 8
click at [429, 50] on li "Download Invoice" at bounding box center [428, 50] width 47 height 9
click at [521, 280] on div at bounding box center [322, 156] width 645 height 312
click at [461, 35] on div at bounding box center [464, 33] width 12 height 12
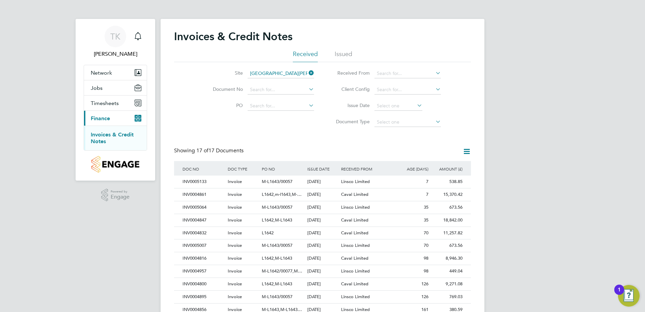
click at [307, 74] on icon at bounding box center [307, 72] width 0 height 9
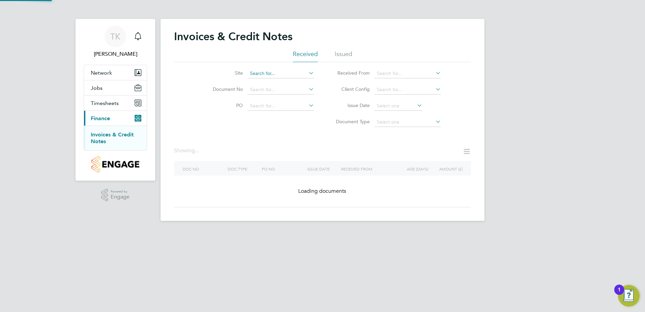
click at [276, 77] on input at bounding box center [281, 73] width 66 height 9
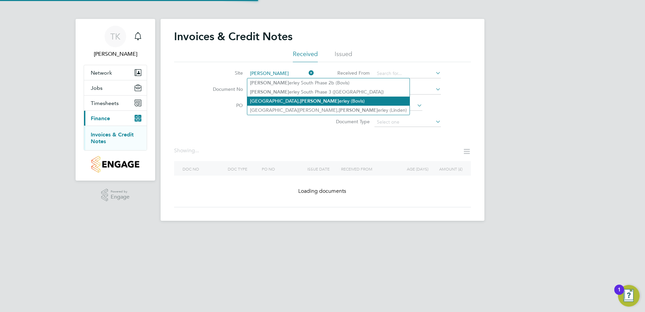
click at [300, 99] on b "[PERSON_NAME]" at bounding box center [319, 101] width 39 height 6
type input "Longfields, Beverley (Bovis)"
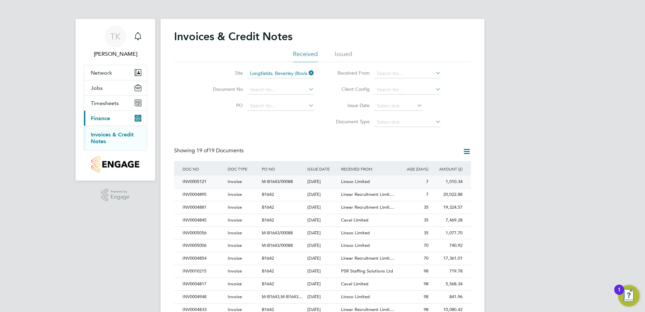
click at [392, 179] on div "Linsco Limited" at bounding box center [367, 181] width 57 height 12
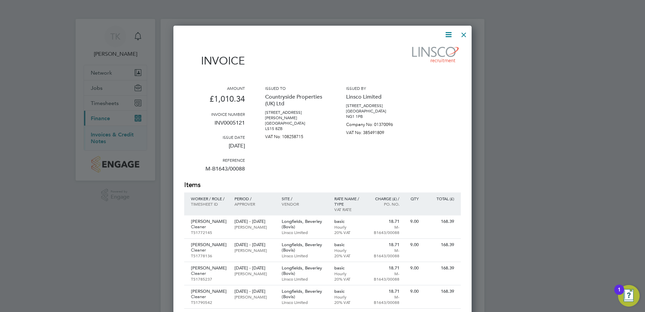
click at [448, 36] on icon at bounding box center [448, 34] width 8 height 8
click at [436, 47] on li "Download Invoice" at bounding box center [428, 50] width 47 height 9
click at [527, 259] on div at bounding box center [322, 156] width 645 height 312
click at [464, 34] on div at bounding box center [464, 33] width 12 height 12
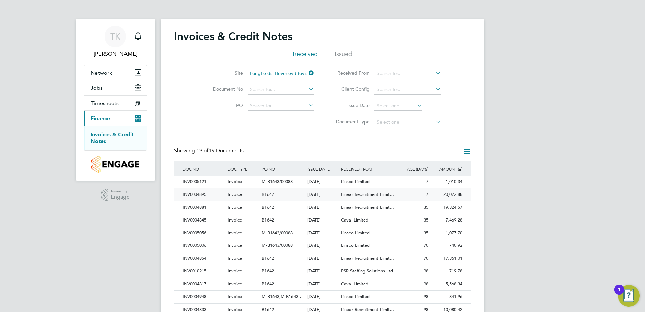
click at [399, 193] on div "7" at bounding box center [413, 194] width 34 height 12
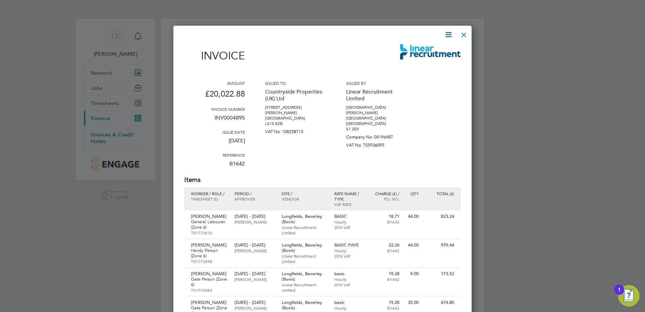
click at [448, 32] on icon at bounding box center [448, 34] width 8 height 8
click at [434, 50] on li "Download Invoice" at bounding box center [428, 50] width 47 height 9
click at [499, 275] on div at bounding box center [322, 156] width 645 height 312
click at [461, 30] on div at bounding box center [464, 33] width 12 height 12
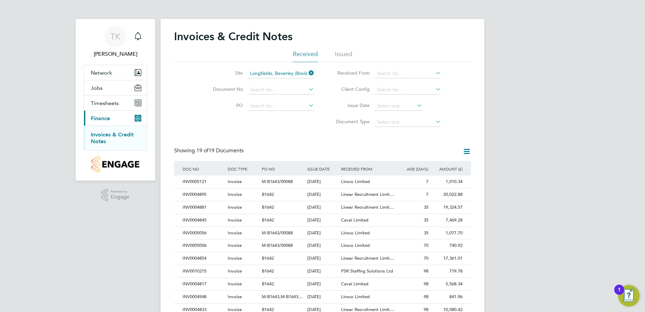
click at [307, 73] on icon at bounding box center [307, 72] width 0 height 9
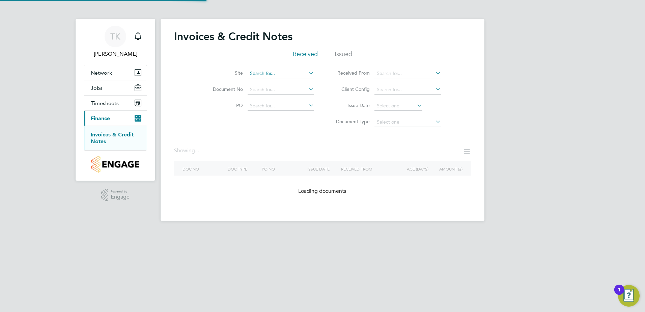
click at [270, 74] on input at bounding box center [281, 73] width 66 height 9
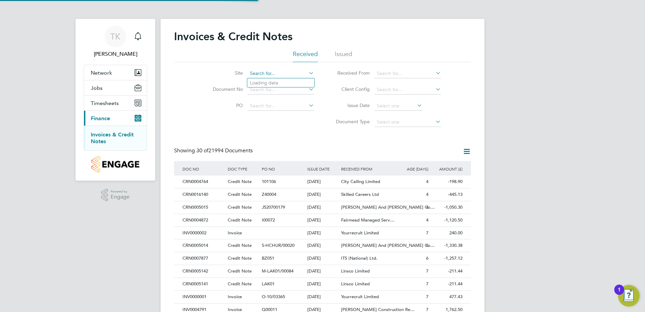
scroll to position [13, 46]
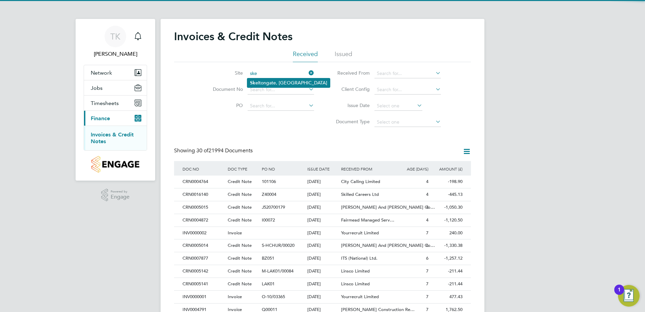
click at [272, 82] on li "Ske ltongate, [GEOGRAPHIC_DATA]" at bounding box center [288, 82] width 83 height 9
type input "Skeltongate, [GEOGRAPHIC_DATA]"
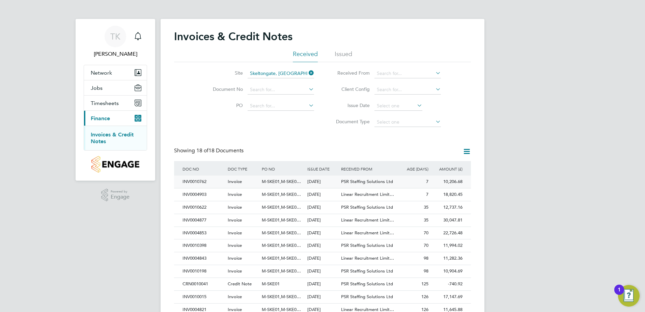
click at [409, 177] on div "7" at bounding box center [413, 181] width 34 height 12
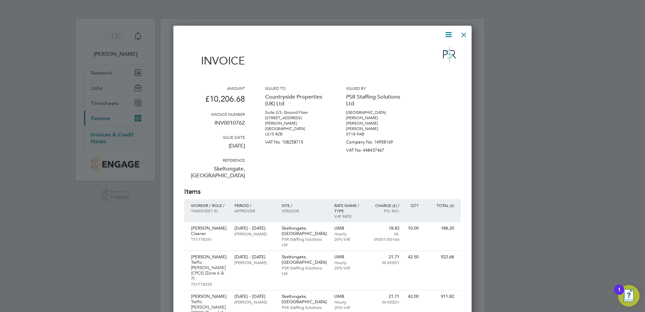
click at [450, 36] on icon at bounding box center [448, 34] width 8 height 8
click at [439, 50] on li "Download Invoice" at bounding box center [428, 50] width 47 height 9
click at [466, 34] on div at bounding box center [464, 33] width 12 height 12
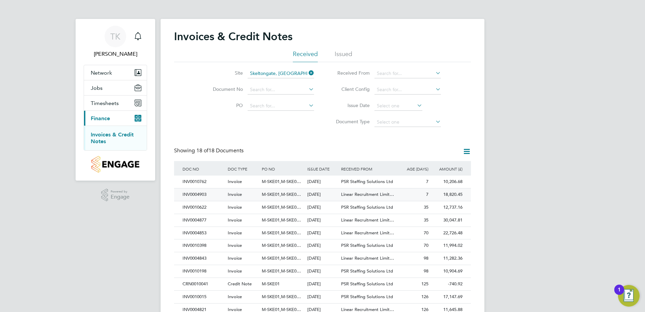
click at [399, 194] on div "7" at bounding box center [413, 194] width 34 height 12
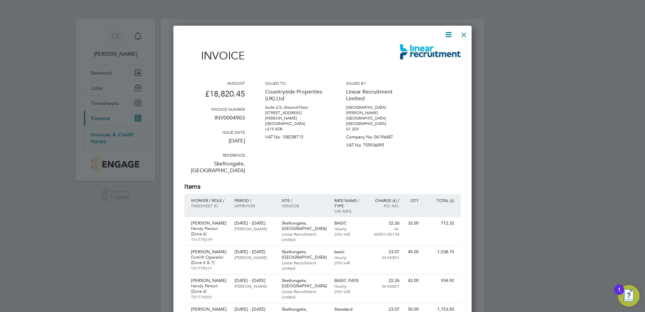
click at [452, 32] on icon at bounding box center [448, 34] width 8 height 8
click at [432, 48] on li "Download Invoice" at bounding box center [428, 50] width 47 height 9
click at [464, 33] on div at bounding box center [464, 33] width 12 height 12
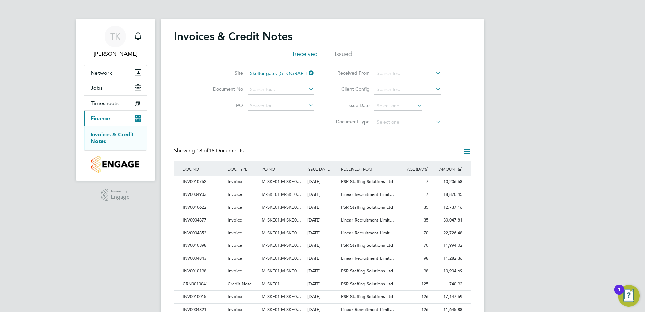
click at [307, 74] on icon at bounding box center [307, 72] width 0 height 9
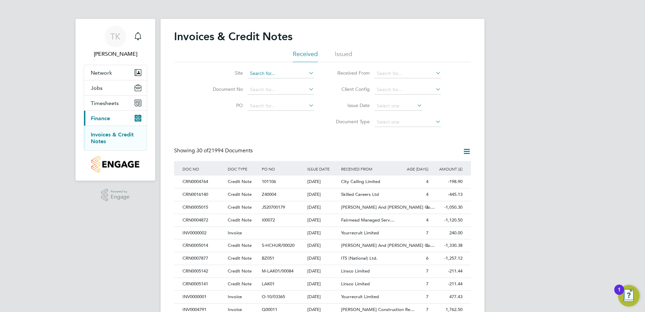
click at [267, 75] on input at bounding box center [281, 73] width 66 height 9
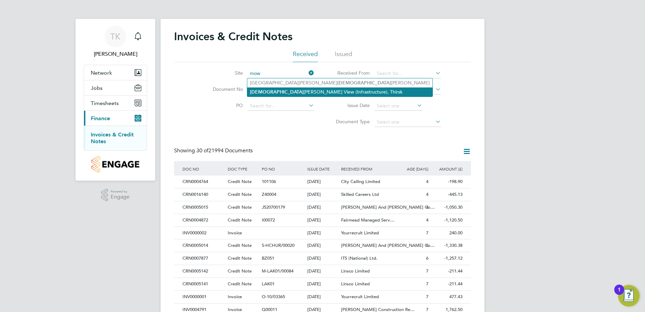
click at [264, 92] on li "Mow [PERSON_NAME] View (Infrastructure), Thirsk" at bounding box center [339, 91] width 185 height 9
type input "Mowbray View (Infrastructure), Thirsk"
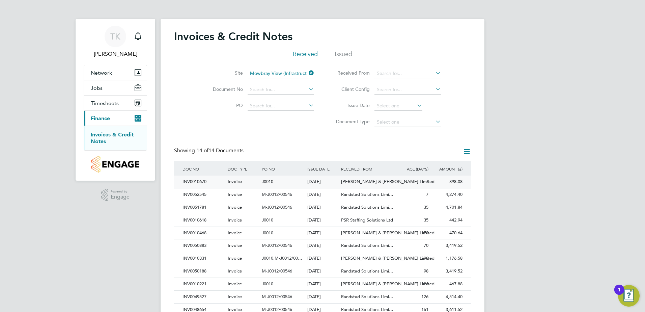
click at [414, 181] on div "7" at bounding box center [413, 181] width 34 height 12
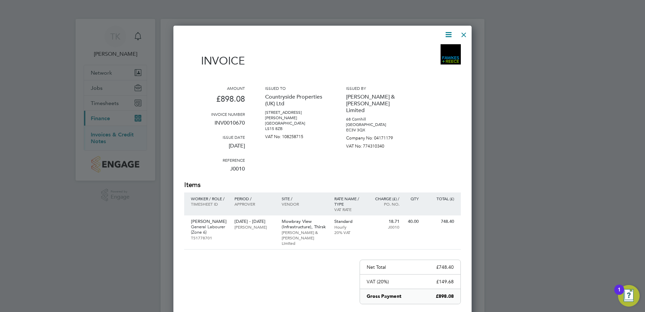
click at [451, 35] on icon at bounding box center [448, 34] width 8 height 8
click at [424, 48] on li "Download Invoice" at bounding box center [428, 50] width 47 height 9
click at [465, 36] on div at bounding box center [464, 33] width 12 height 12
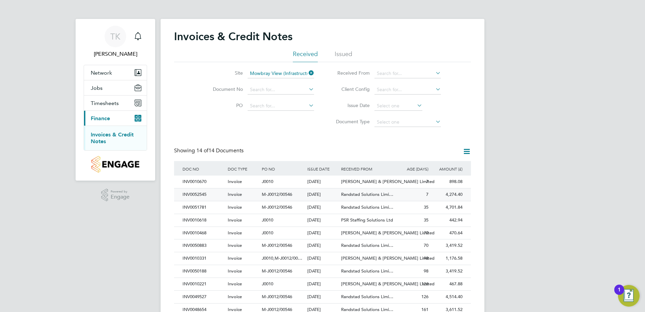
click at [375, 195] on span "Randstad Solutions Limi…" at bounding box center [367, 194] width 52 height 6
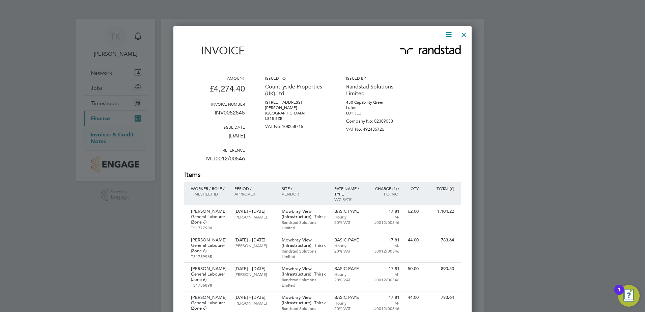
click at [450, 34] on icon at bounding box center [448, 34] width 8 height 8
click at [436, 46] on li "Download Invoice" at bounding box center [428, 50] width 47 height 9
click at [469, 32] on div at bounding box center [464, 33] width 12 height 12
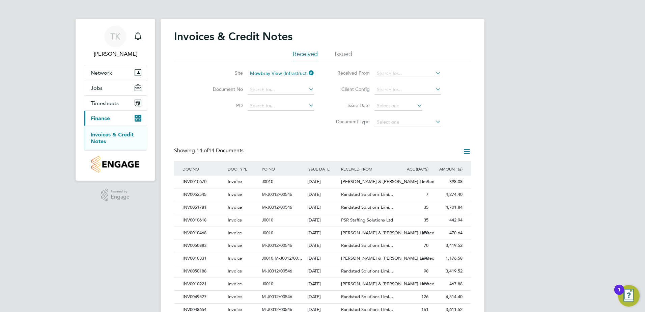
click at [307, 73] on icon at bounding box center [307, 72] width 0 height 9
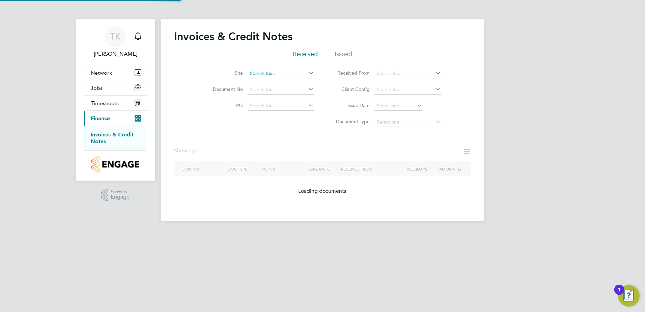
click at [254, 71] on input at bounding box center [281, 73] width 66 height 9
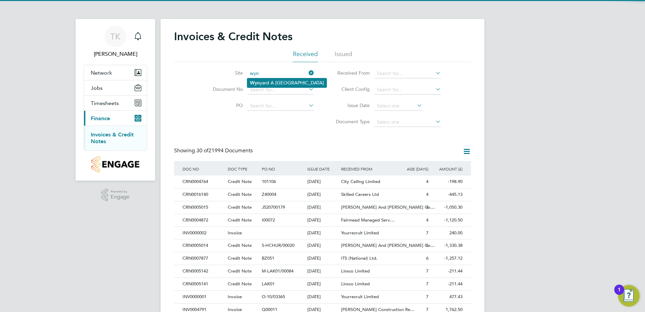
click at [277, 82] on li "Wyn yard A [GEOGRAPHIC_DATA]" at bounding box center [286, 82] width 79 height 9
type input "Wynyard A [GEOGRAPHIC_DATA]"
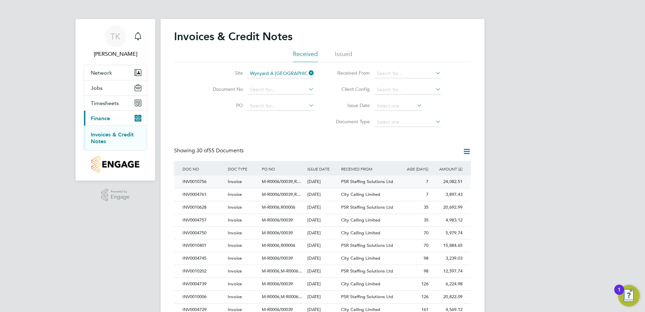
click at [412, 179] on div "7" at bounding box center [413, 181] width 34 height 12
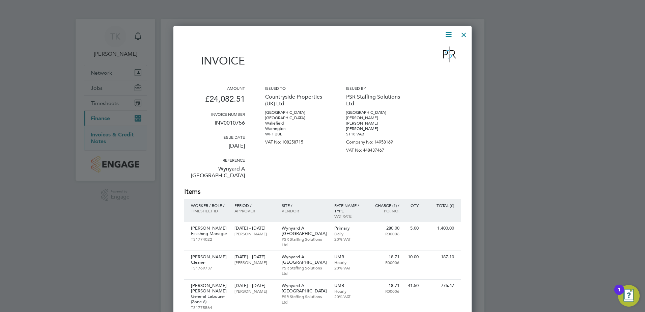
click at [449, 34] on icon at bounding box center [448, 34] width 8 height 8
click at [425, 53] on li "Download Invoice" at bounding box center [428, 50] width 47 height 9
click at [527, 221] on div at bounding box center [322, 156] width 645 height 312
click at [464, 33] on div at bounding box center [464, 33] width 12 height 12
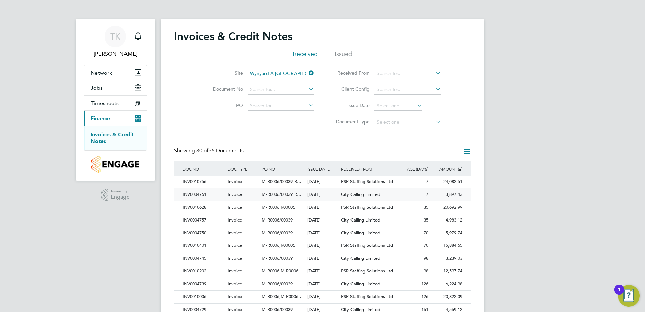
click at [393, 198] on div "City Calling Limited" at bounding box center [367, 194] width 57 height 12
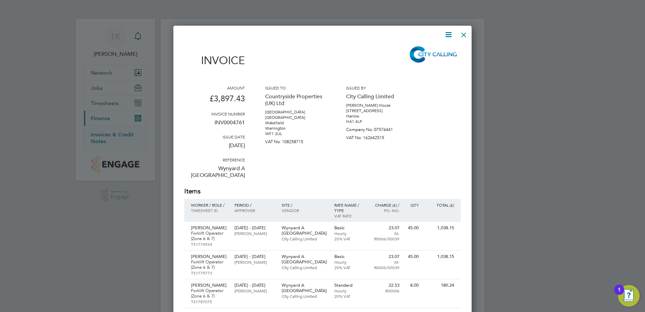
click at [451, 36] on icon at bounding box center [448, 34] width 8 height 8
click at [433, 48] on li "Download Invoice" at bounding box center [428, 50] width 47 height 9
click at [515, 271] on div at bounding box center [322, 156] width 645 height 312
click at [461, 33] on div at bounding box center [464, 33] width 12 height 12
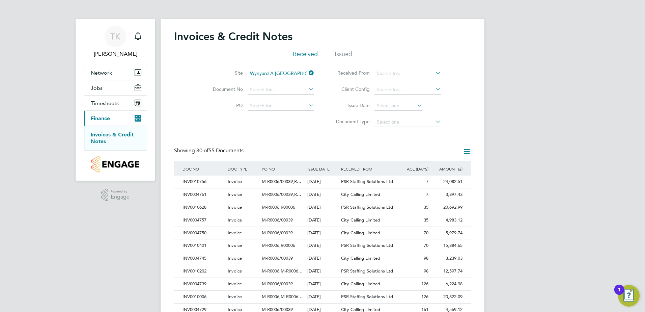
click at [307, 74] on icon at bounding box center [307, 72] width 0 height 9
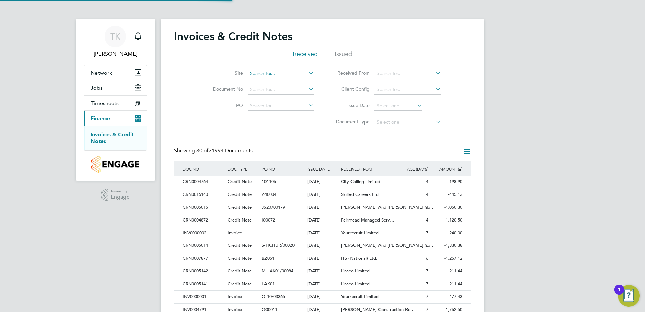
scroll to position [13, 46]
click at [268, 72] on input at bounding box center [281, 73] width 66 height 9
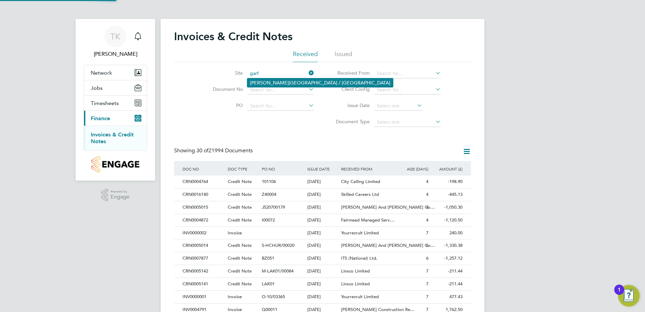
click at [269, 83] on li "[PERSON_NAME][GEOGRAPHIC_DATA] / [GEOGRAPHIC_DATA]" at bounding box center [320, 82] width 146 height 9
type input "[PERSON_NAME][GEOGRAPHIC_DATA] / [GEOGRAPHIC_DATA]"
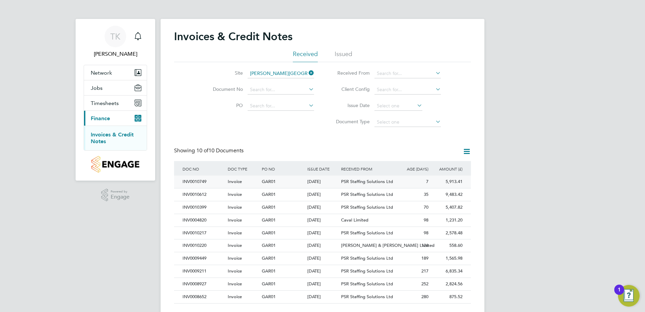
click at [407, 182] on div "7" at bounding box center [413, 181] width 34 height 12
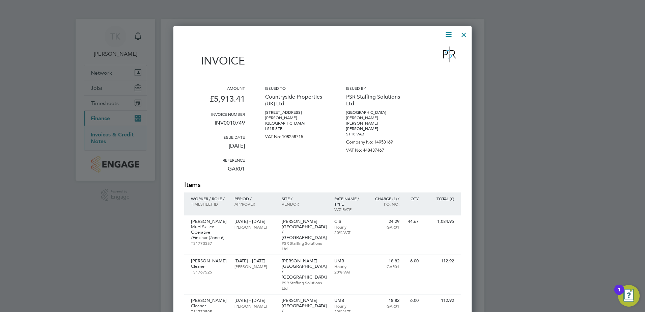
click at [445, 34] on icon at bounding box center [448, 34] width 8 height 8
click at [429, 46] on li "Download Invoice" at bounding box center [428, 50] width 47 height 9
click at [464, 35] on div at bounding box center [464, 33] width 12 height 12
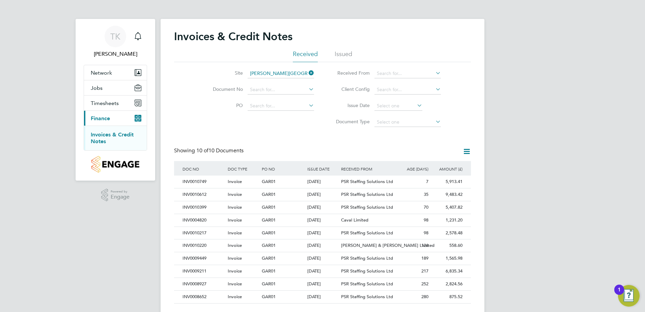
click at [645, 108] on html "TK [PERSON_NAME] Notifications Applications: Network Team Members Sites Workers…" at bounding box center [322, 164] width 645 height 328
click at [103, 102] on span "Timesheets" at bounding box center [105, 103] width 28 height 6
click at [104, 118] on link "Timesheets" at bounding box center [105, 119] width 28 height 6
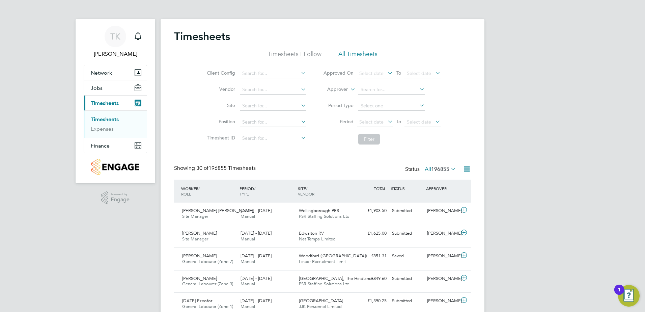
scroll to position [17, 59]
click at [96, 86] on span "Jobs" at bounding box center [97, 88] width 12 height 6
click at [103, 103] on link "Vacancies" at bounding box center [103, 104] width 24 height 6
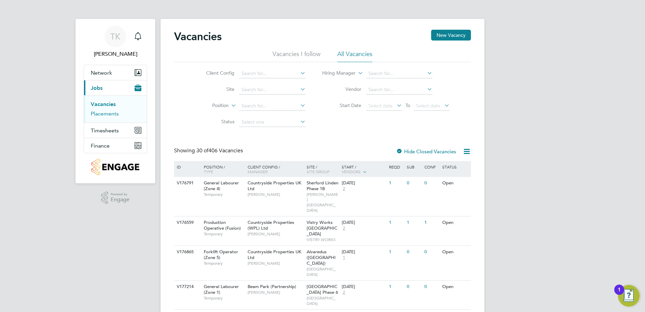
click at [112, 113] on link "Placements" at bounding box center [105, 113] width 28 height 6
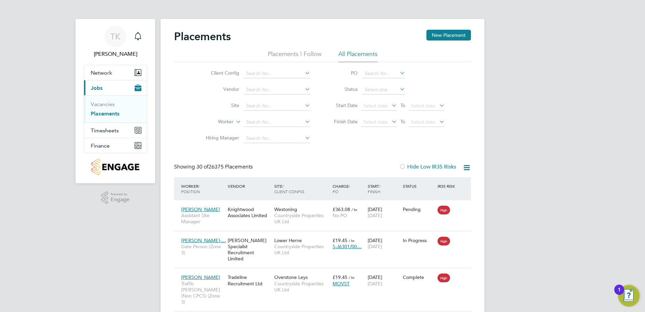
scroll to position [6, 32]
click at [256, 107] on input at bounding box center [277, 105] width 66 height 9
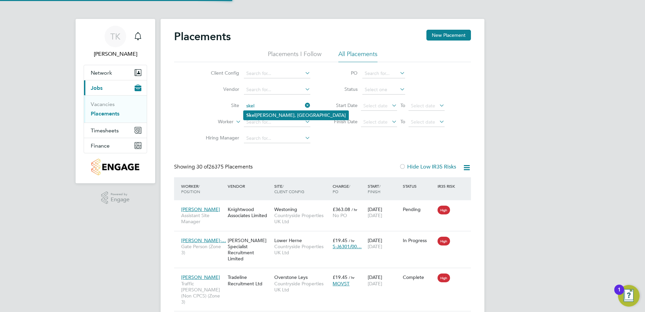
click at [259, 113] on li "Skel [PERSON_NAME], [GEOGRAPHIC_DATA]" at bounding box center [296, 115] width 105 height 9
type input "Skeltongate, [GEOGRAPHIC_DATA]"
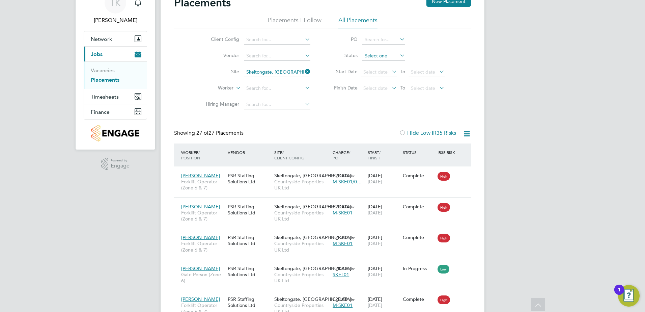
click at [391, 56] on input at bounding box center [383, 55] width 43 height 9
click at [375, 89] on li "In Progress" at bounding box center [384, 91] width 44 height 9
type input "In Progress"
